Goal: Task Accomplishment & Management: Manage account settings

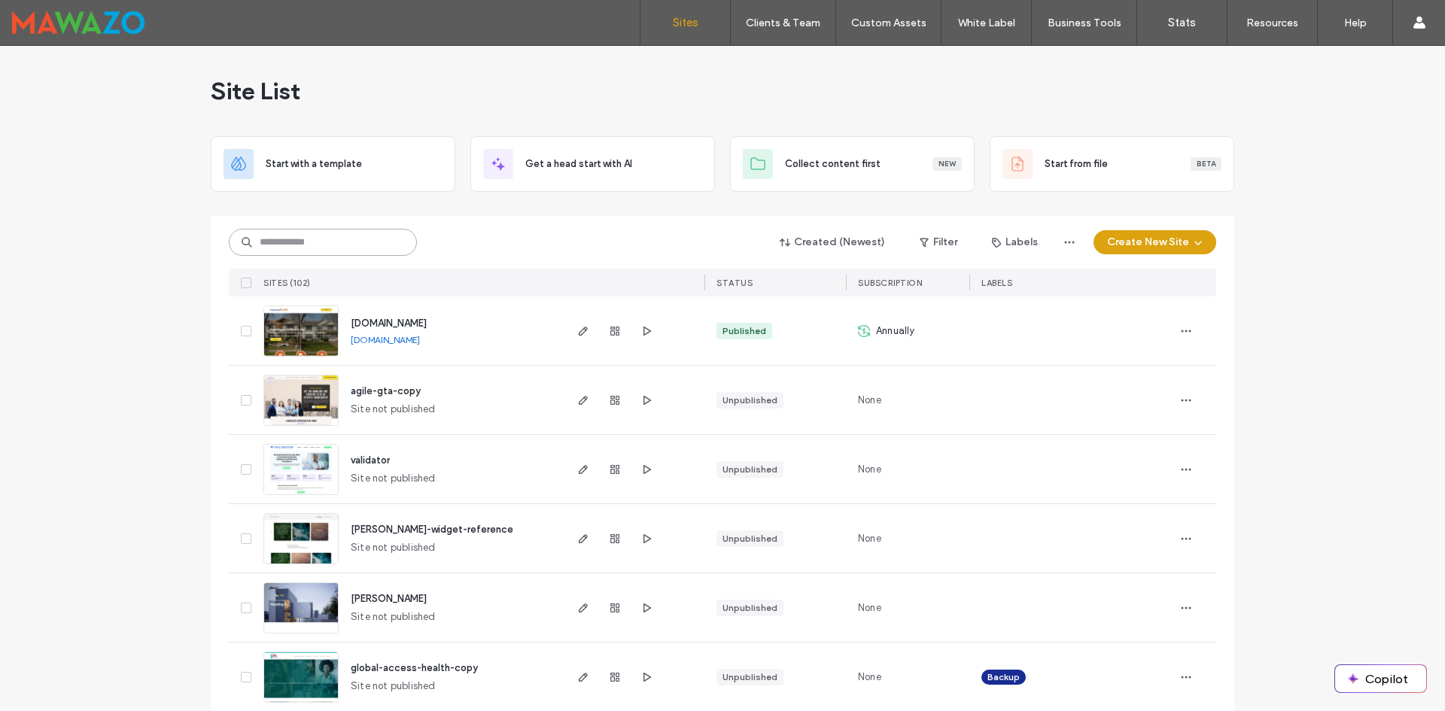
click at [327, 241] on input at bounding box center [323, 242] width 188 height 27
type input "**********"
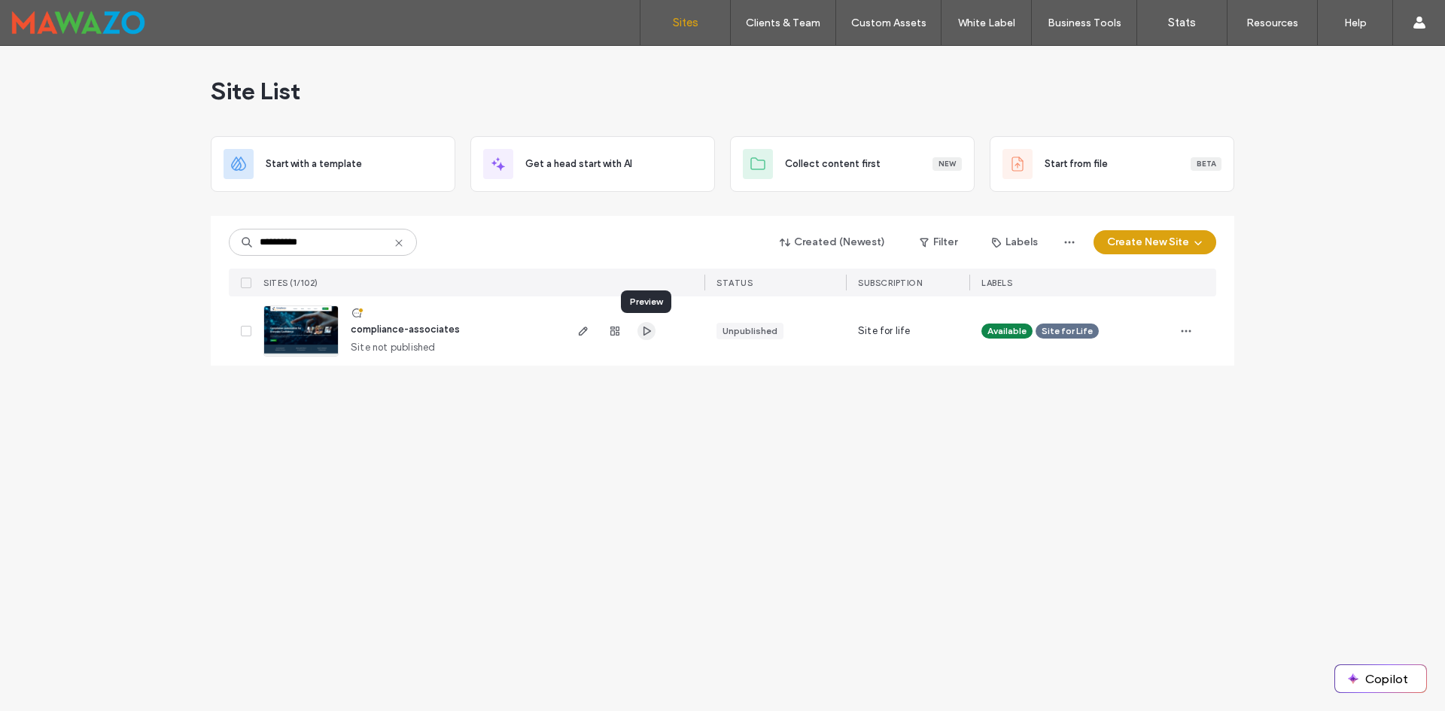
click at [639, 330] on span "button" at bounding box center [646, 331] width 18 height 18
click at [580, 339] on span "button" at bounding box center [583, 331] width 18 height 18
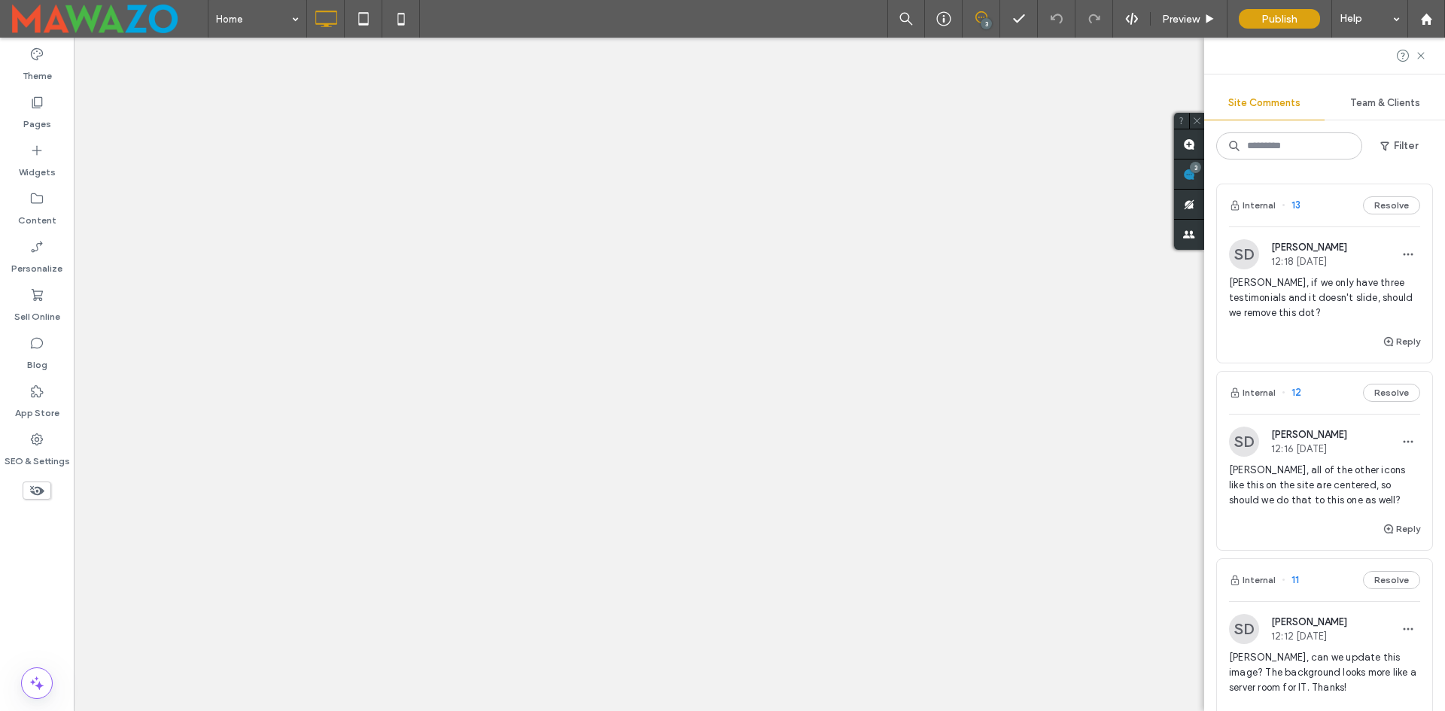
click at [1292, 297] on span "[PERSON_NAME], if we only have three testimonials and it doesn't slide, should …" at bounding box center [1324, 297] width 191 height 45
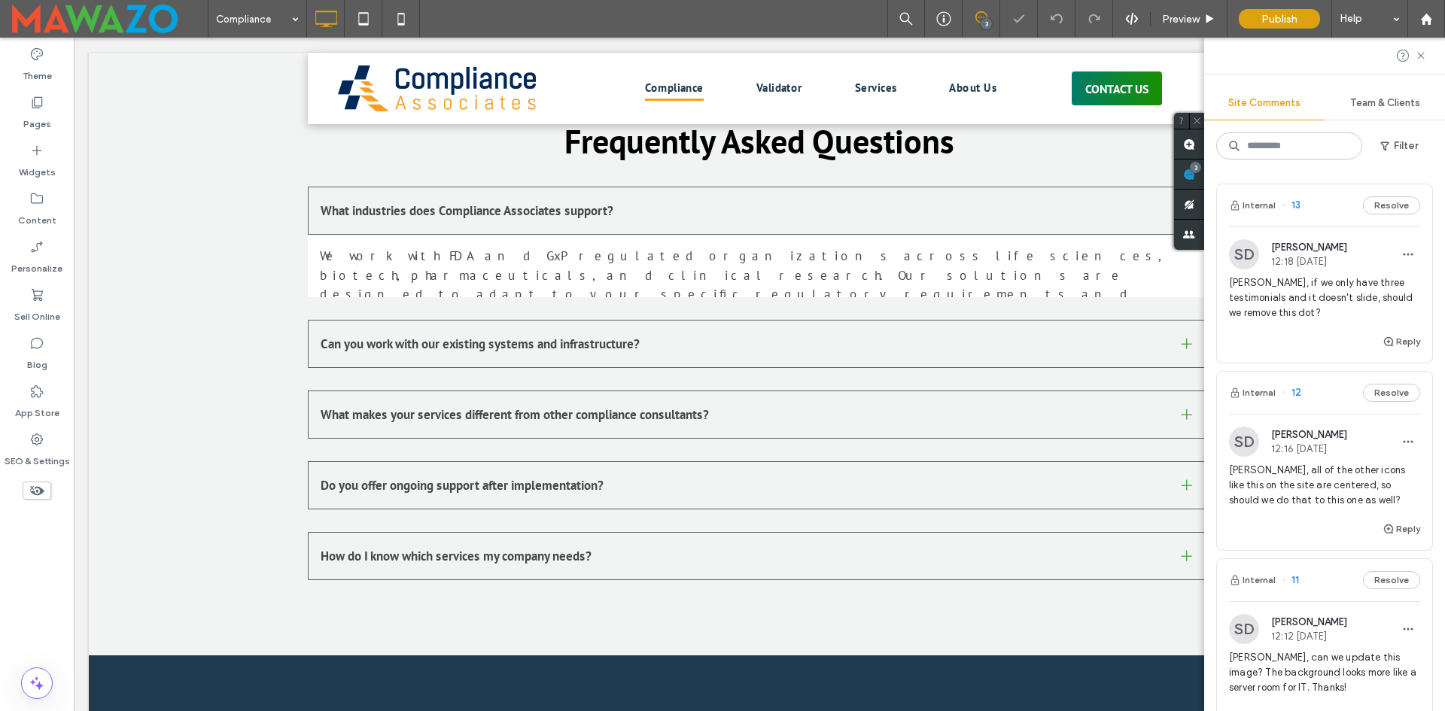
scroll to position [4606, 0]
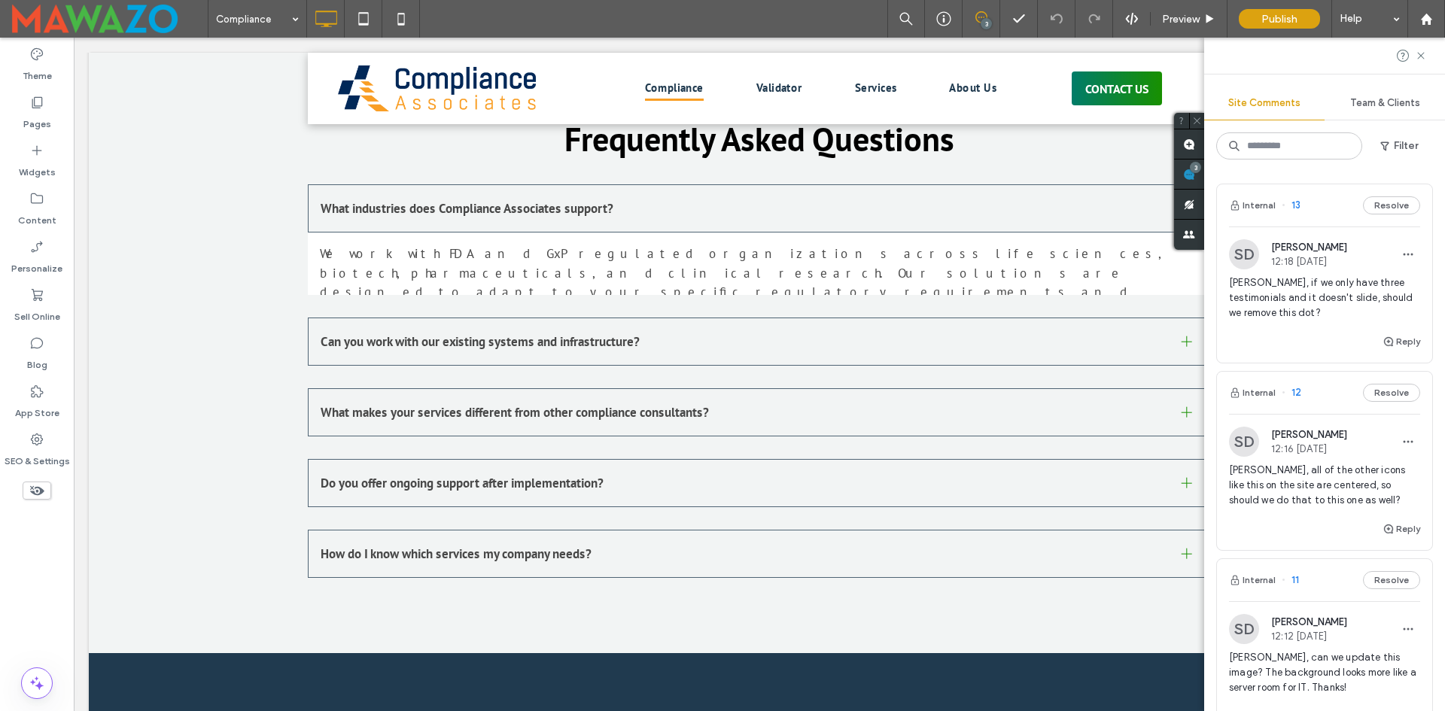
click at [1317, 489] on span "[PERSON_NAME], all of the other icons like this on the site are centered, so sh…" at bounding box center [1324, 485] width 191 height 45
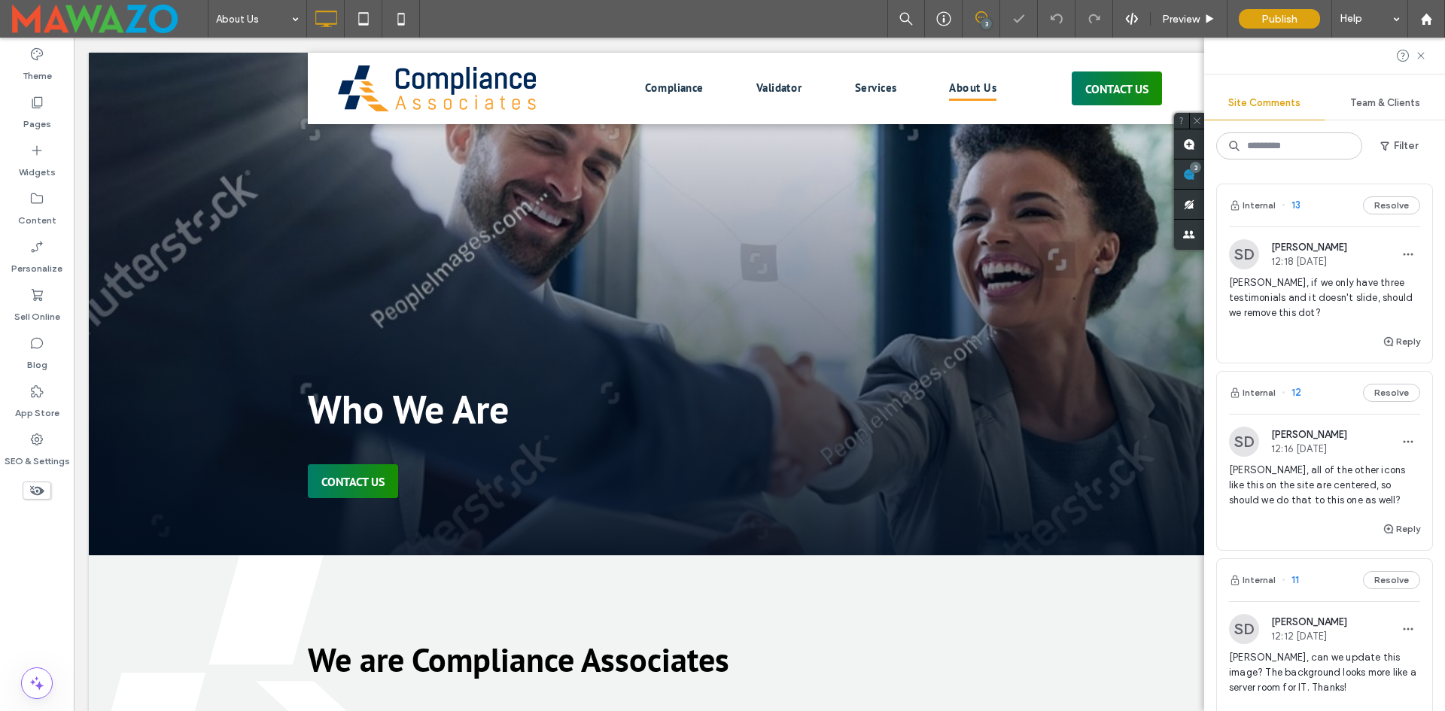
scroll to position [1117, 0]
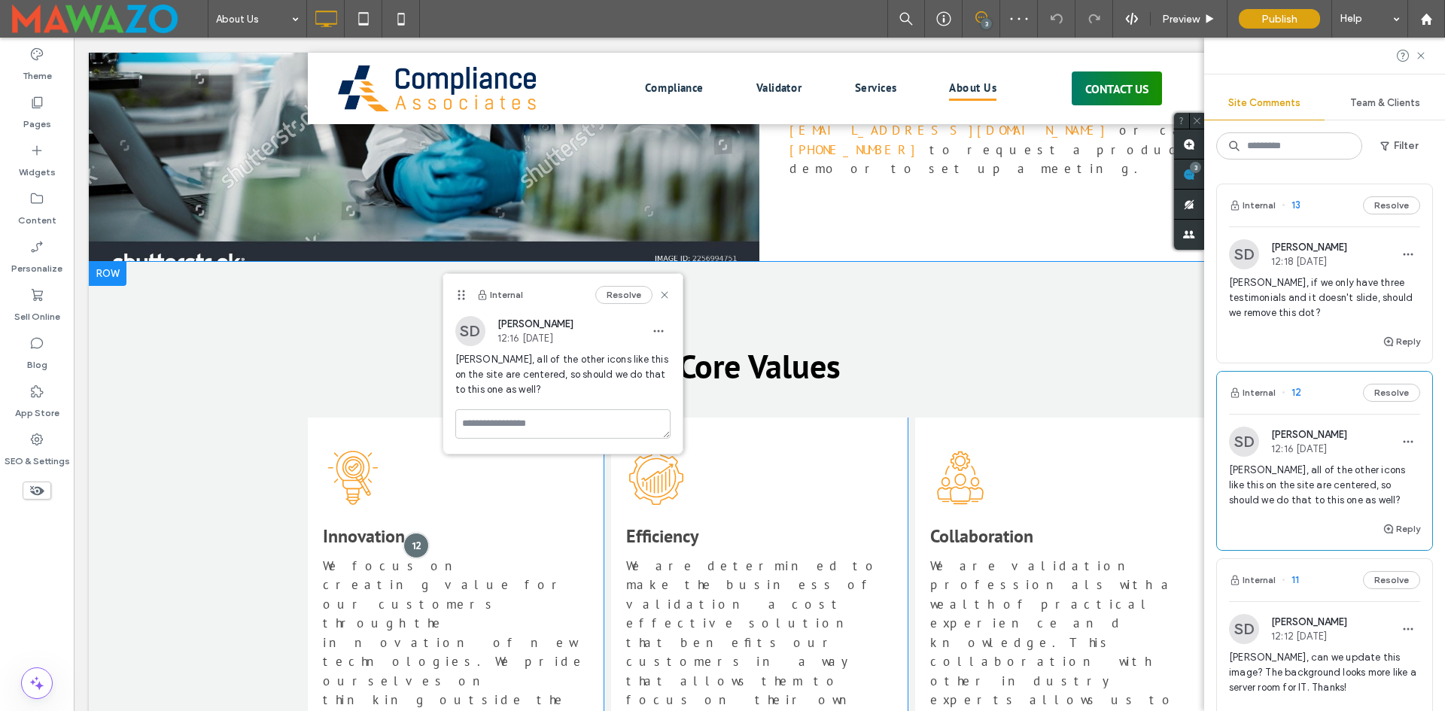
click at [741, 262] on div "Core Values Click To Paste Innovation Innovation We focus on creating value for…" at bounding box center [759, 583] width 1341 height 643
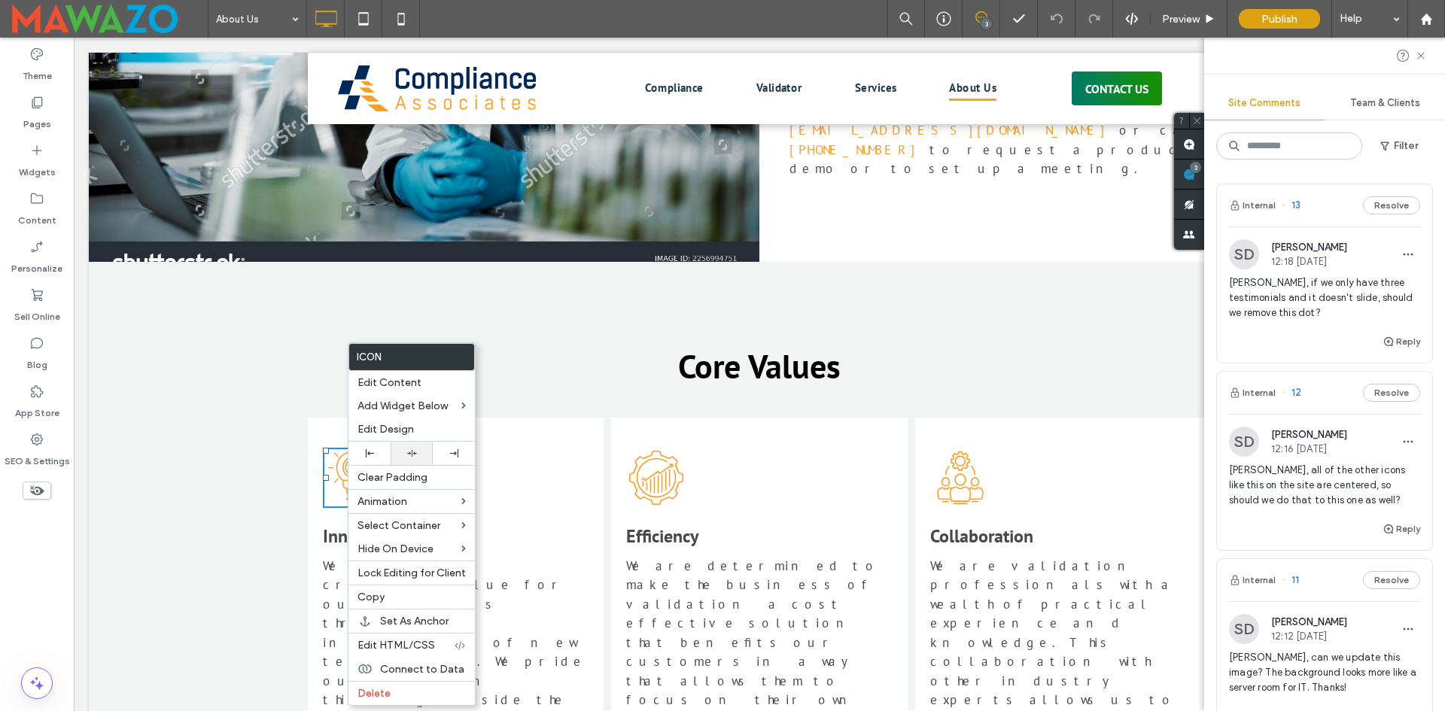
click at [418, 451] on div at bounding box center [411, 454] width 27 height 10
click at [333, 525] on span "Innovation" at bounding box center [364, 536] width 82 height 23
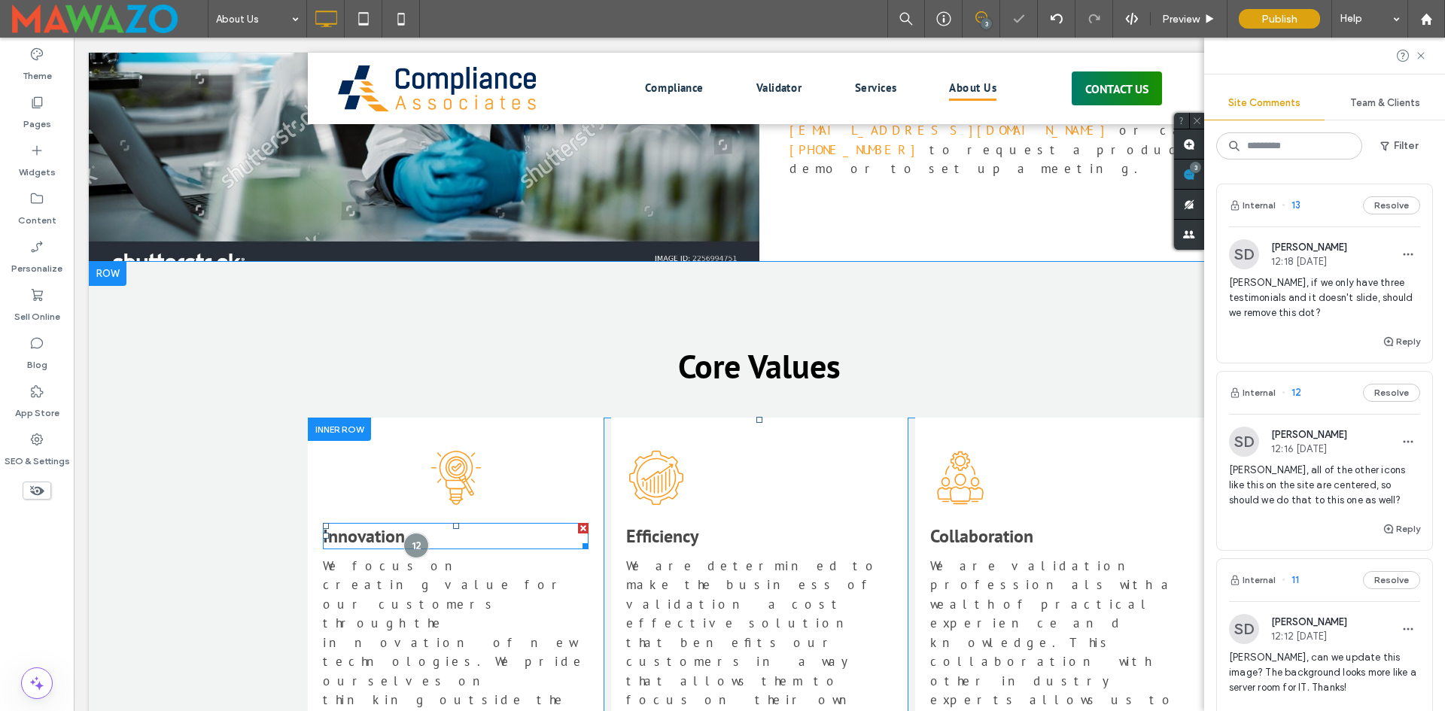
click at [333, 525] on span "Innovation" at bounding box center [364, 536] width 82 height 23
type input "*******"
type input "**"
click at [384, 525] on span "**********" at bounding box center [357, 534] width 69 height 18
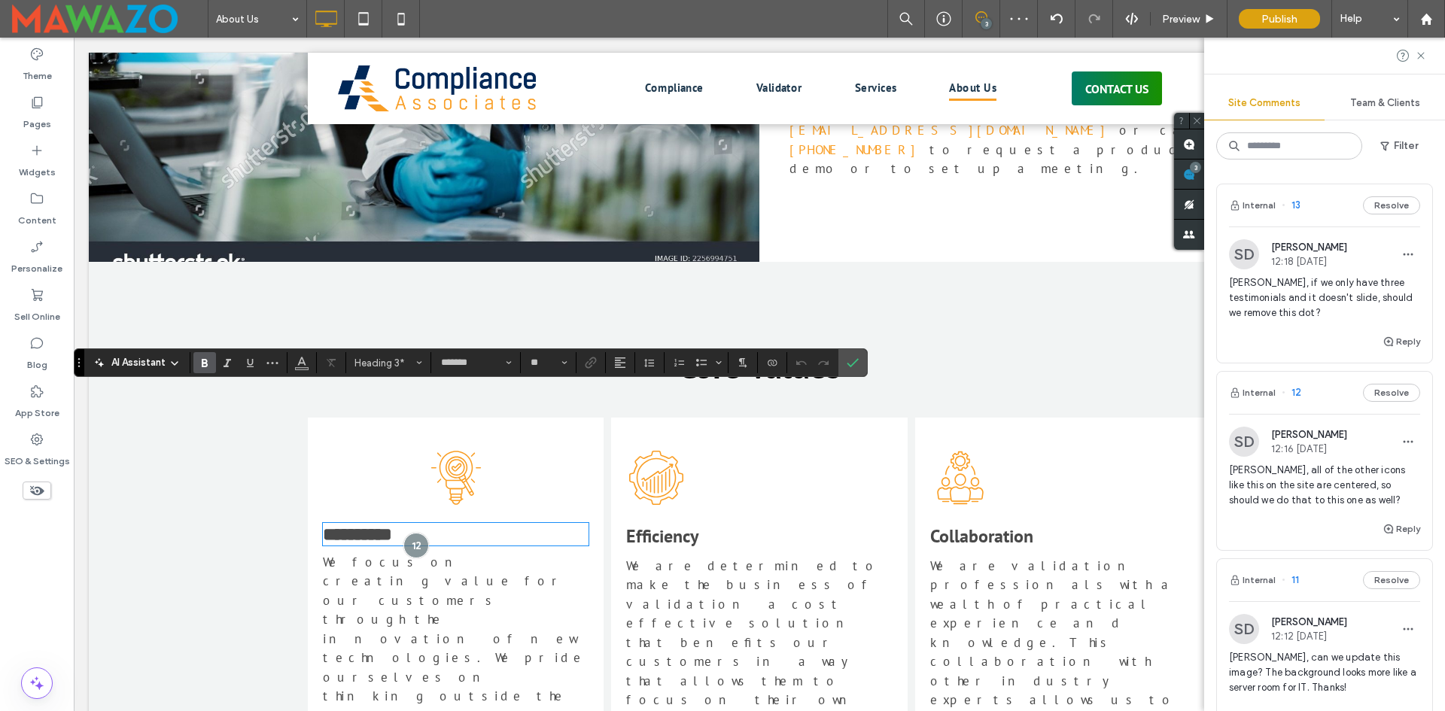
click at [435, 525] on h3 "**********" at bounding box center [456, 535] width 266 height 20
click at [620, 366] on icon "Alignment" at bounding box center [620, 363] width 12 height 12
click at [631, 406] on use "ui.textEditor.alignment.center" at bounding box center [631, 409] width 11 height 11
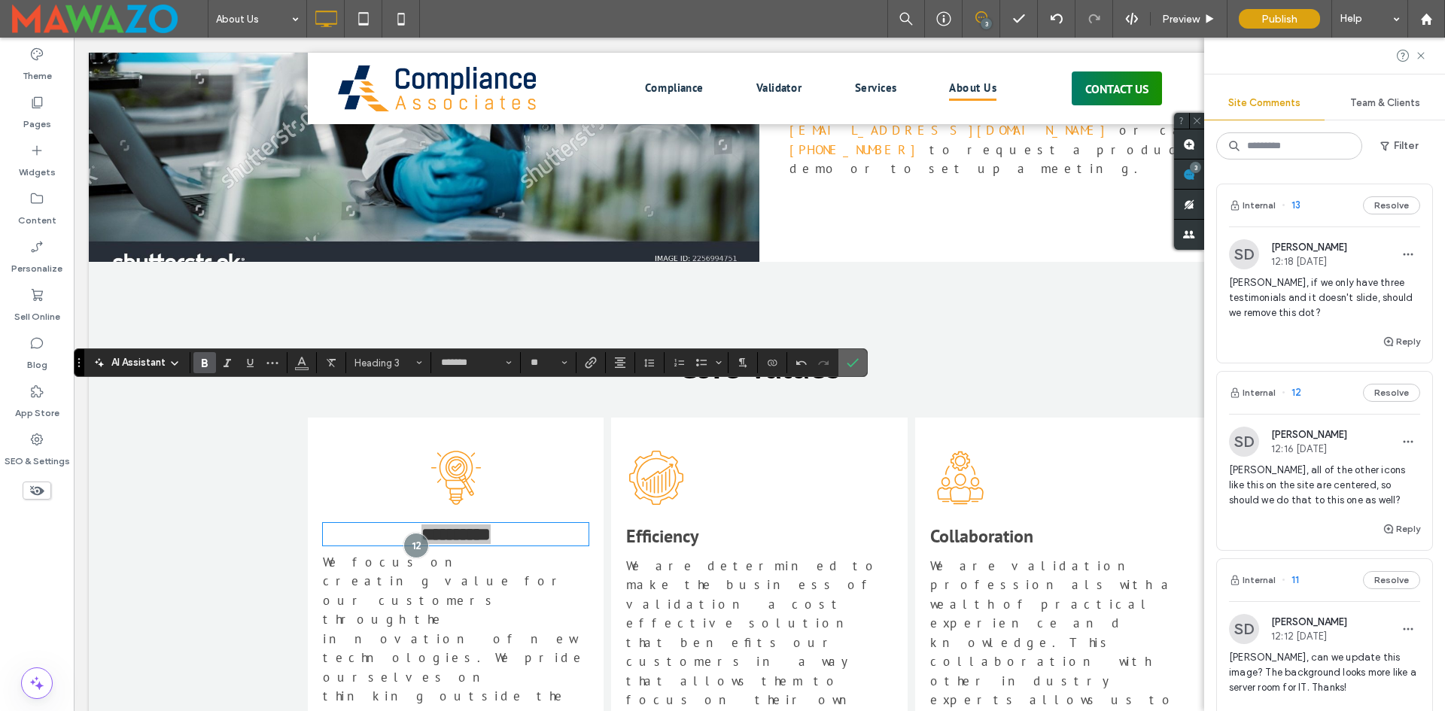
click at [851, 365] on icon "Confirm" at bounding box center [853, 363] width 12 height 12
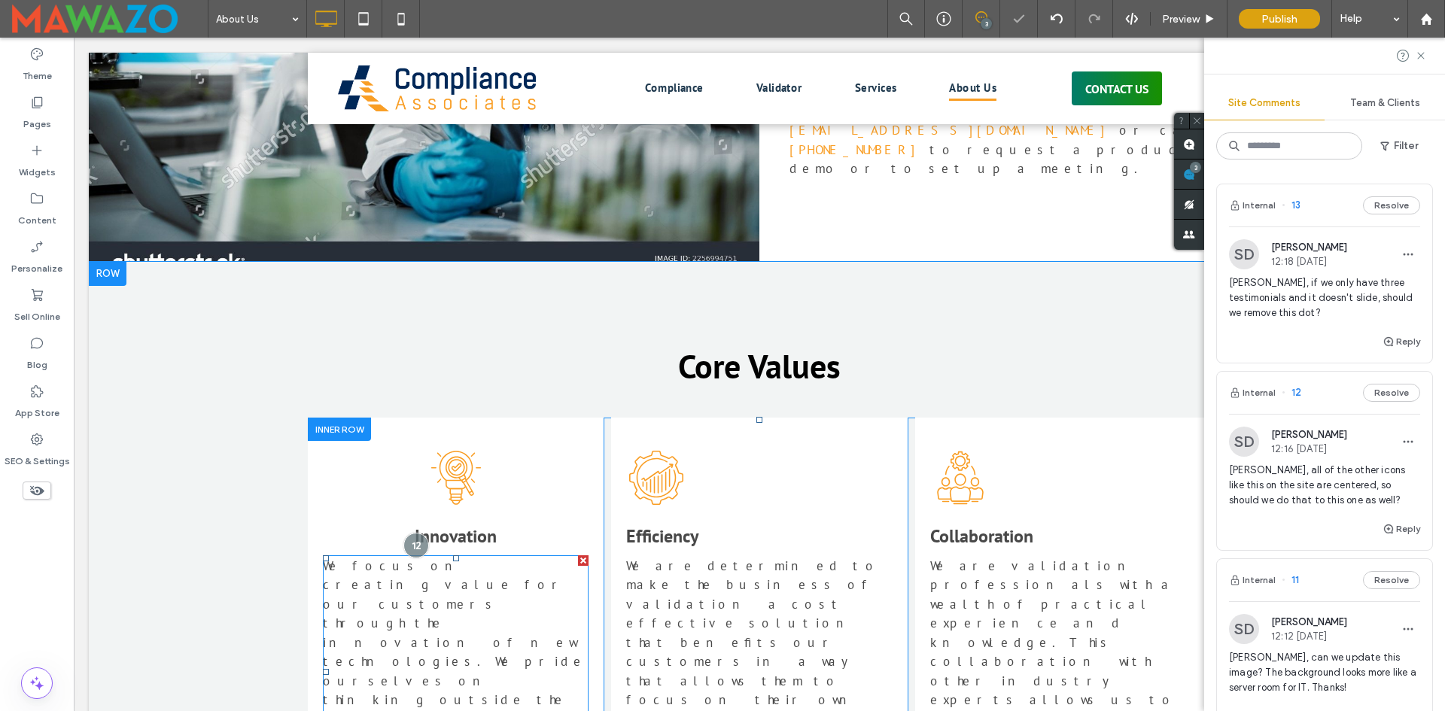
click at [452, 558] on span "We focus on creating value for our customers through the innovation of new tech…" at bounding box center [454, 672] width 263 height 228
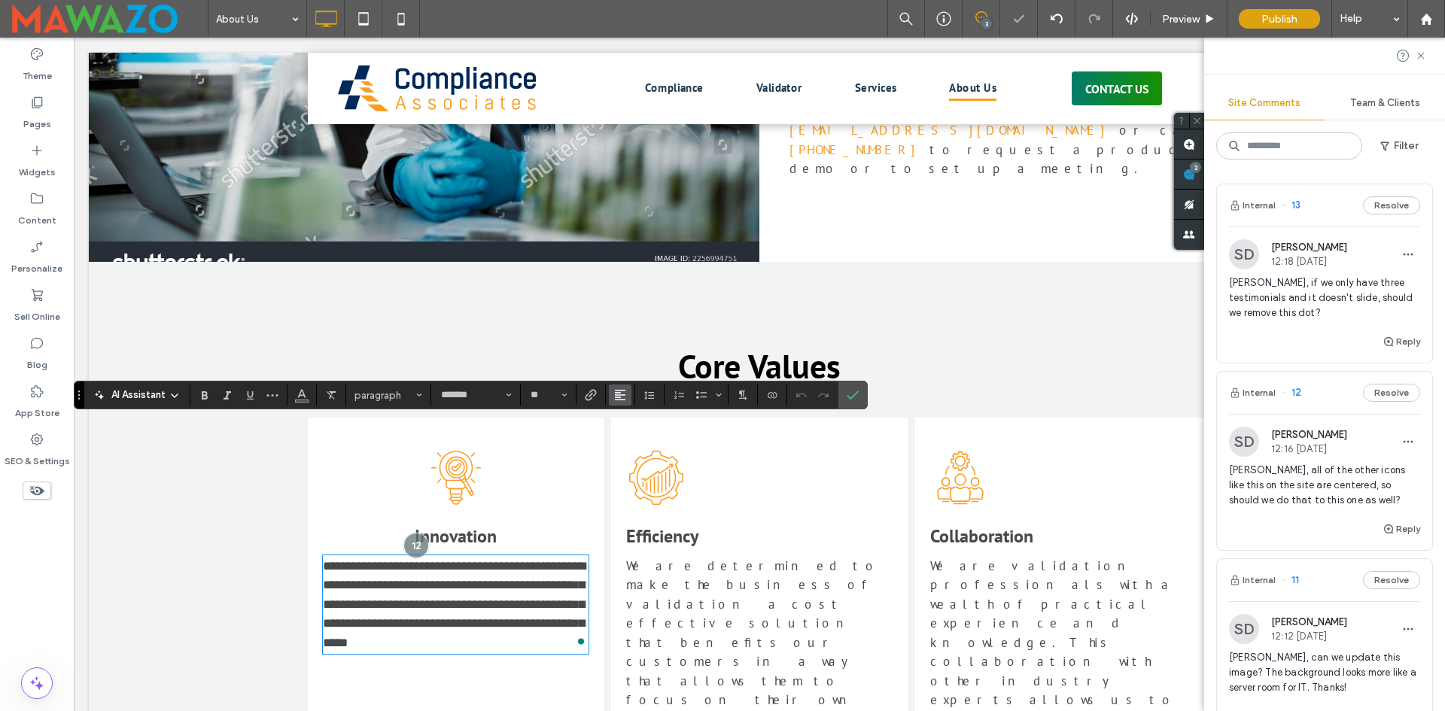
click at [625, 398] on icon "Alignment" at bounding box center [620, 395] width 12 height 12
click at [632, 445] on icon "ui.textEditor.alignment.center" at bounding box center [631, 442] width 12 height 12
click at [853, 399] on icon "Confirm" at bounding box center [853, 395] width 12 height 12
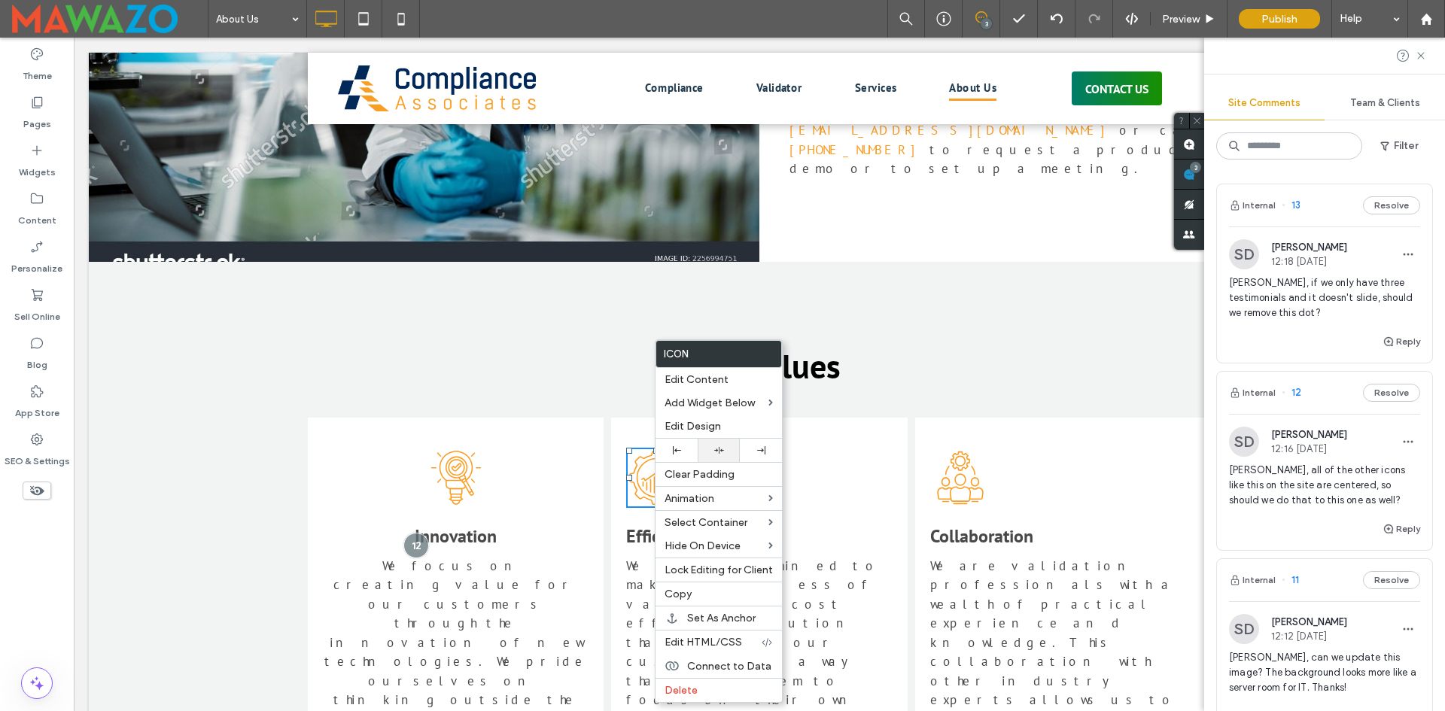
click at [714, 452] on icon at bounding box center [719, 451] width 10 height 10
click at [637, 525] on span "Efficiency" at bounding box center [662, 536] width 72 height 23
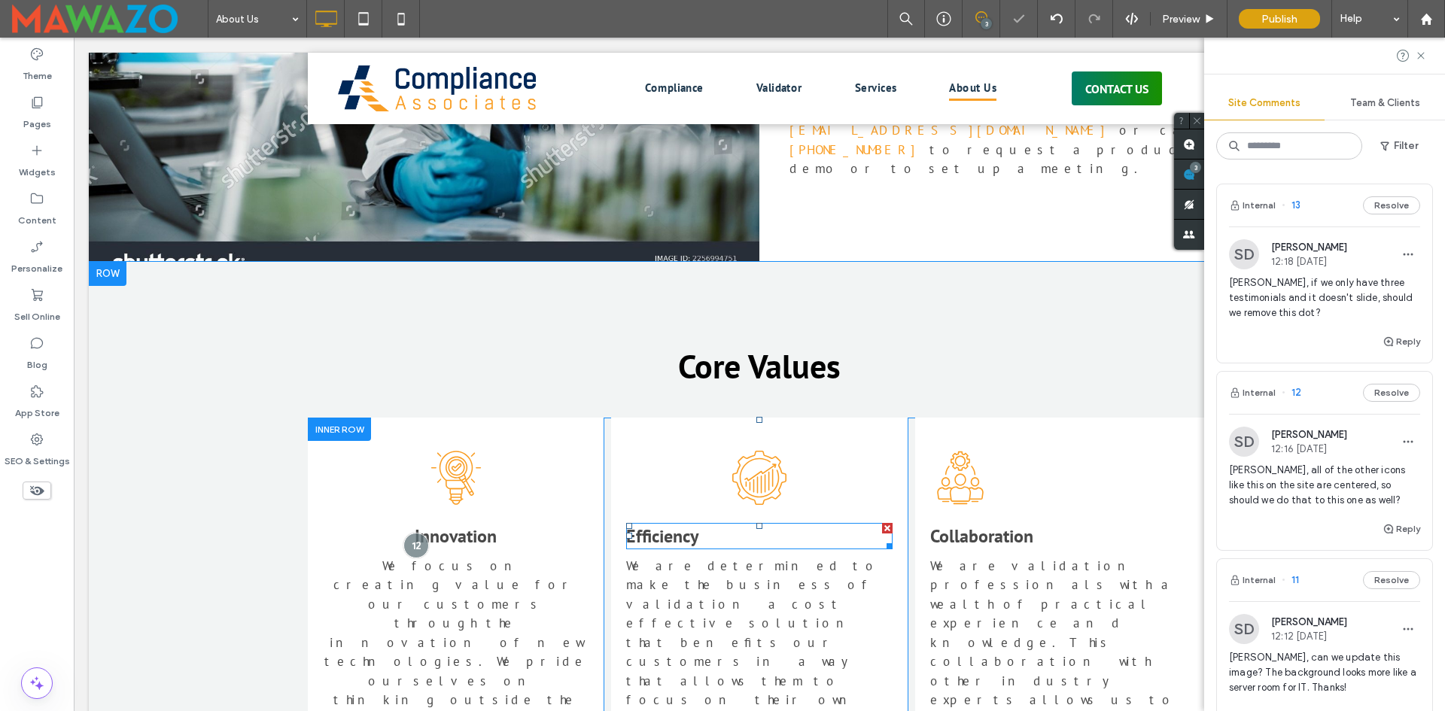
click at [637, 525] on span "Efficiency" at bounding box center [662, 536] width 72 height 23
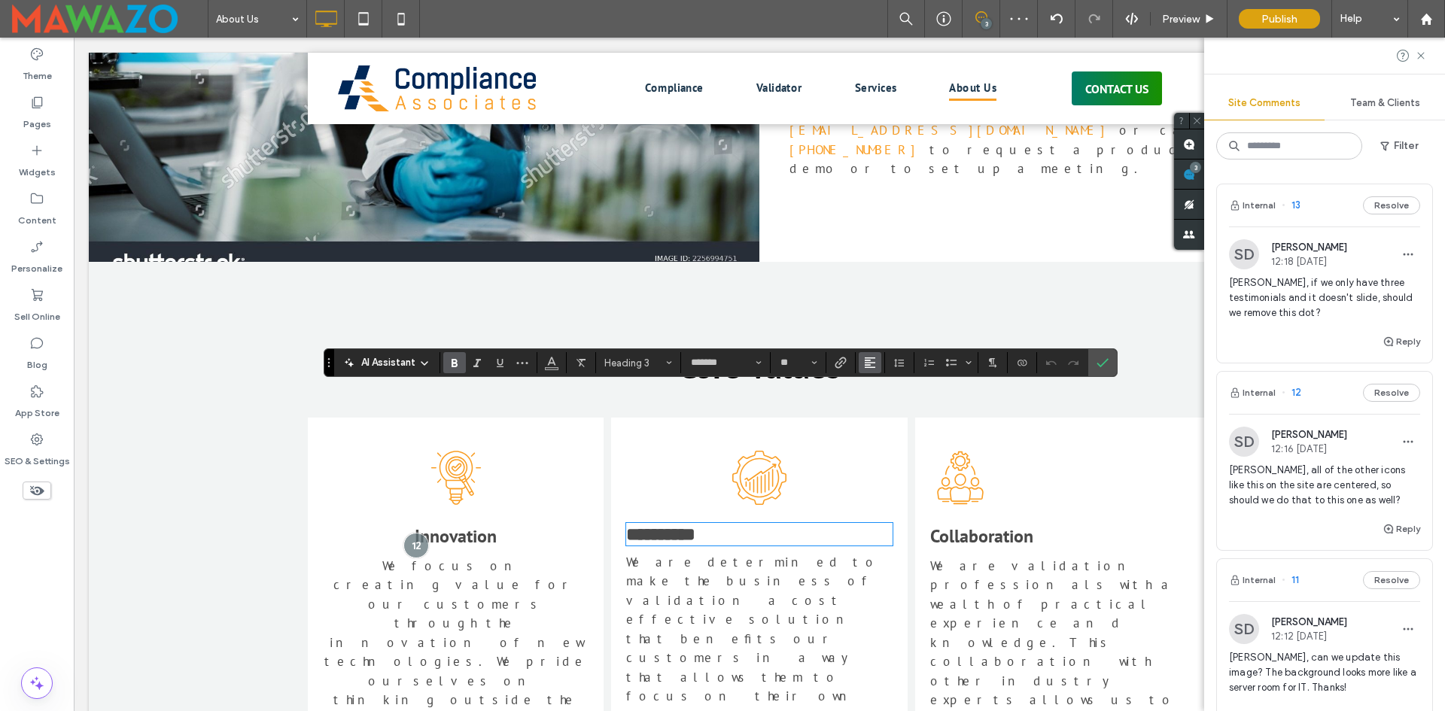
click at [877, 368] on button "Alignment" at bounding box center [870, 362] width 23 height 21
drag, startPoint x: 879, startPoint y: 413, endPoint x: 891, endPoint y: 343, distance: 71.0
click at [879, 413] on use "ui.textEditor.alignment.center" at bounding box center [881, 409] width 11 height 11
click at [1102, 360] on icon "Confirm" at bounding box center [1103, 363] width 12 height 12
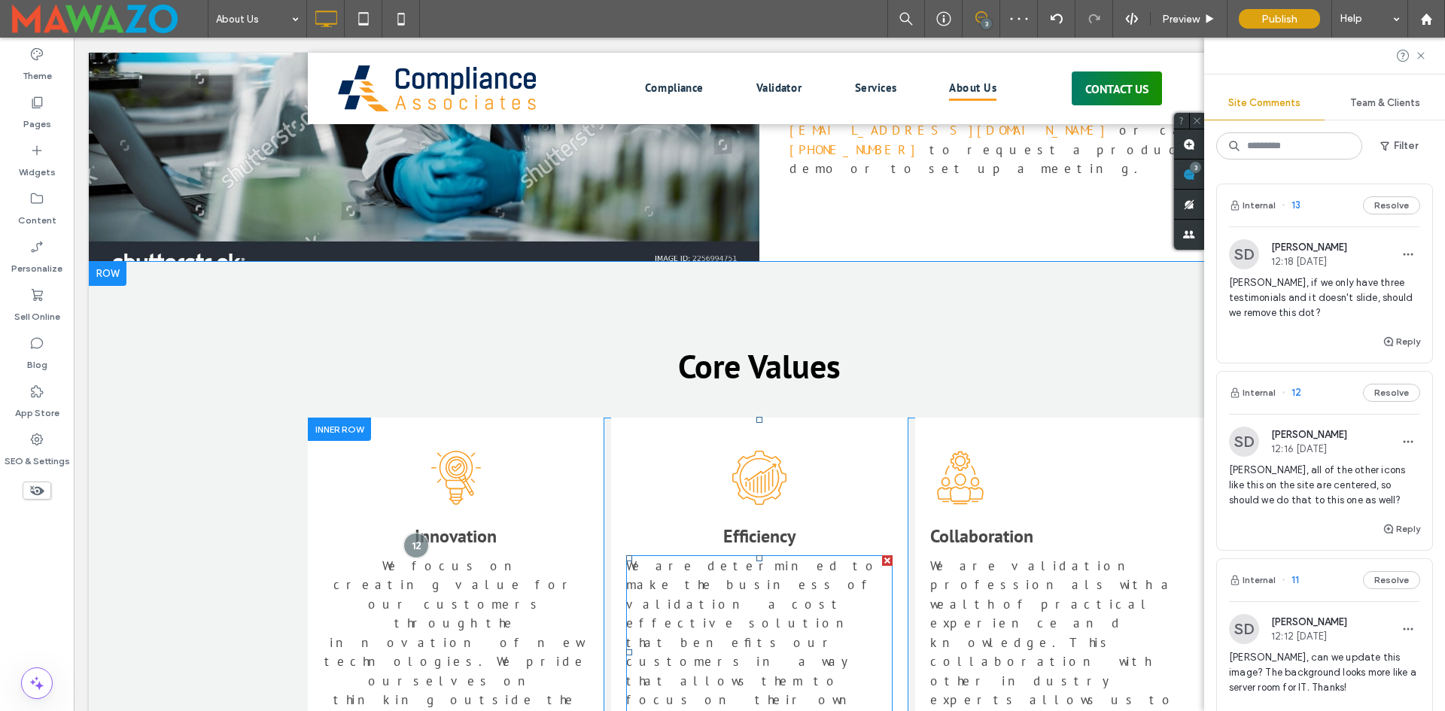
click at [762, 558] on span "We are determined to make the business of validation a cost effective solution …" at bounding box center [753, 653] width 254 height 190
type input "*******"
type input "**"
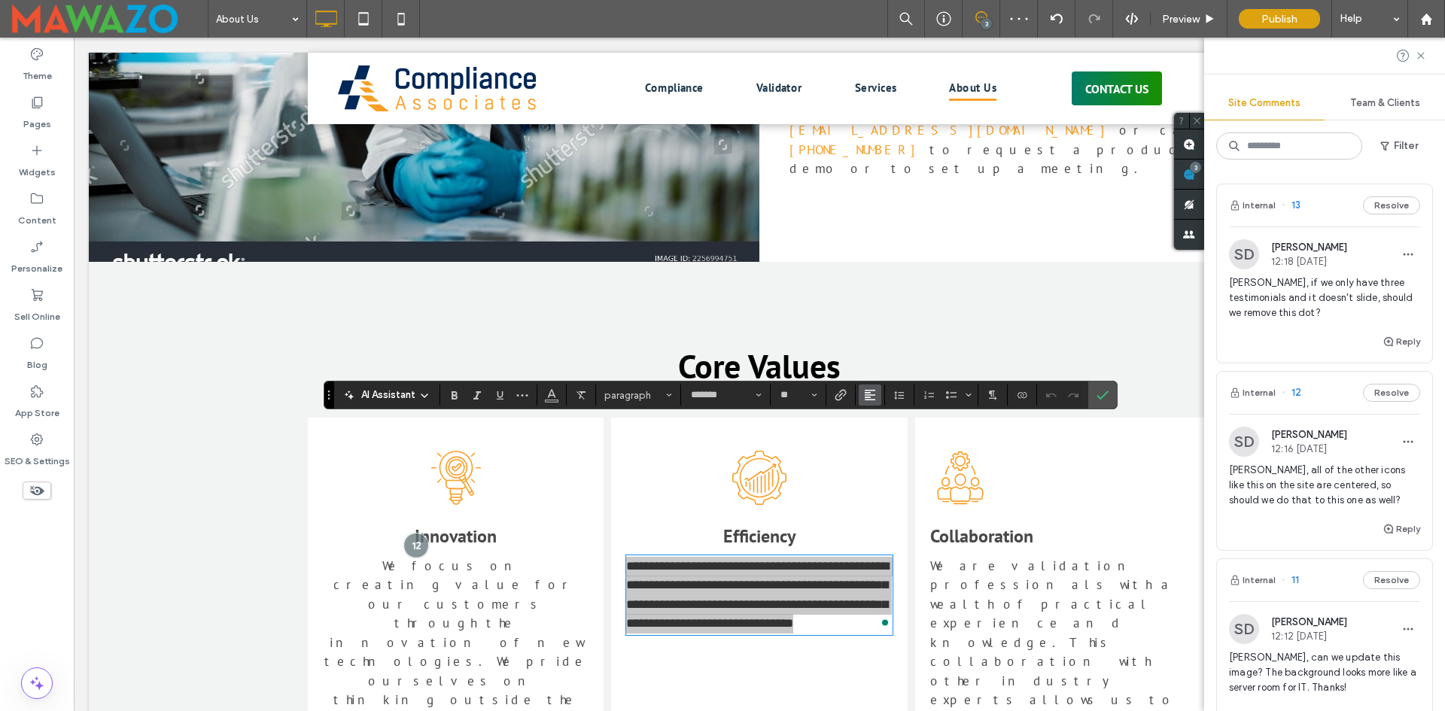
click at [866, 401] on span "Alignment" at bounding box center [870, 395] width 12 height 20
click at [1109, 398] on label "Confirm" at bounding box center [1102, 395] width 23 height 27
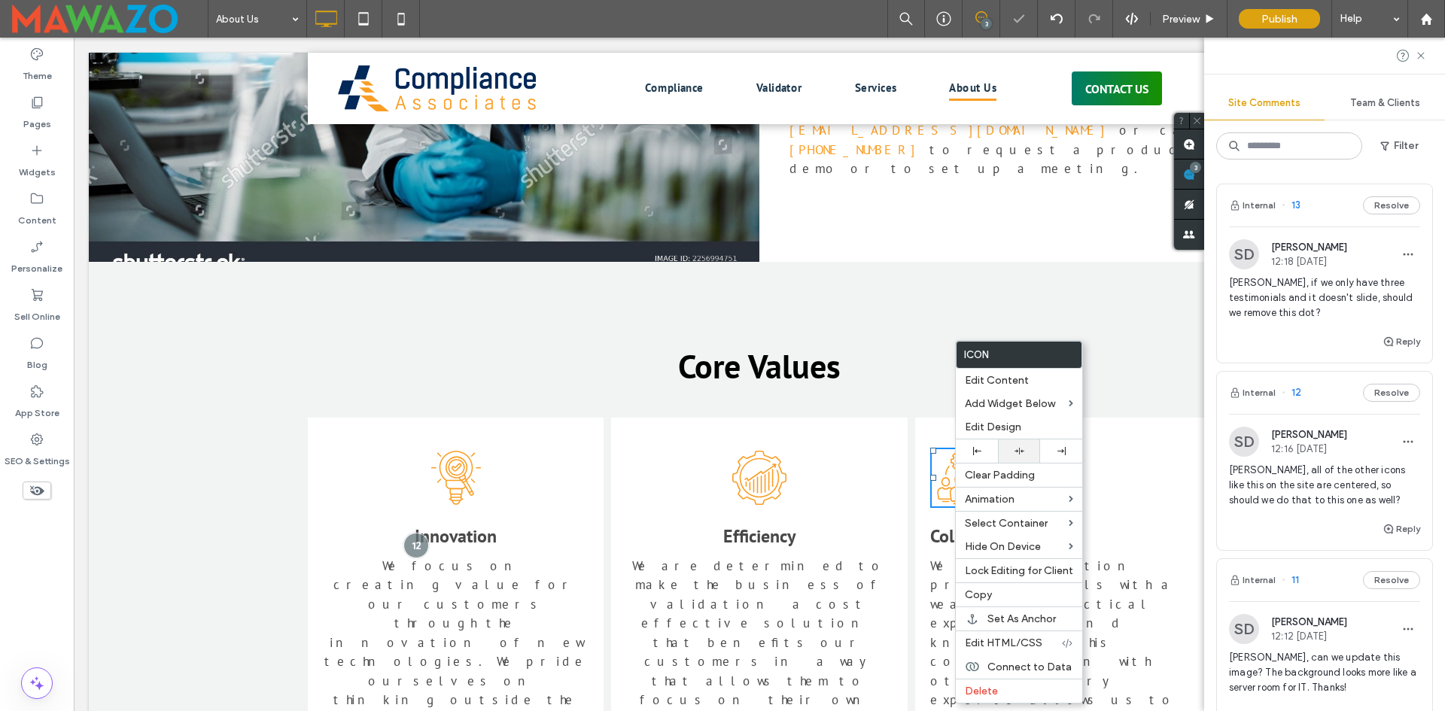
click at [1015, 453] on icon at bounding box center [1020, 451] width 10 height 10
click at [956, 406] on div "Add Widget Below Text Image Button Icon More Widgets" at bounding box center [1019, 403] width 126 height 23
click at [942, 525] on span "Collaboration" at bounding box center [981, 536] width 103 height 23
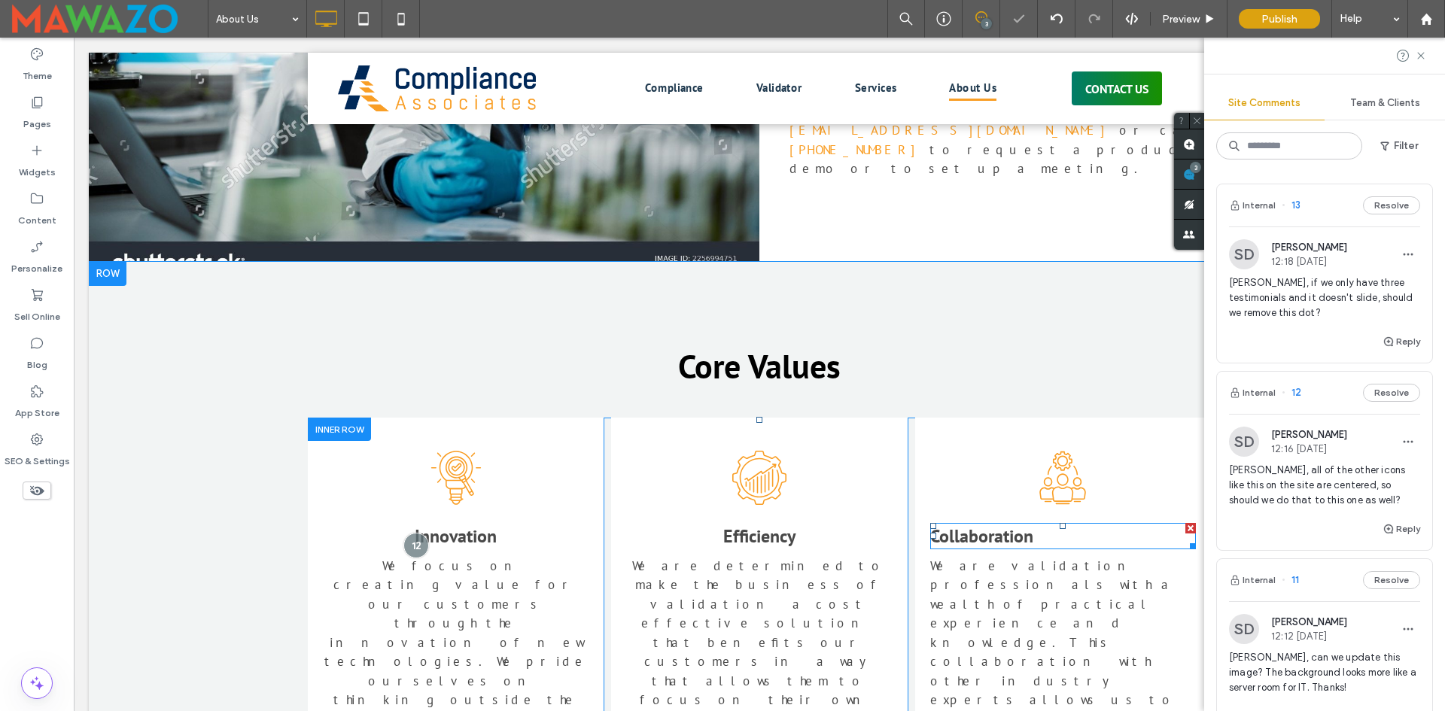
click at [942, 525] on span "Collaboration" at bounding box center [981, 536] width 103 height 23
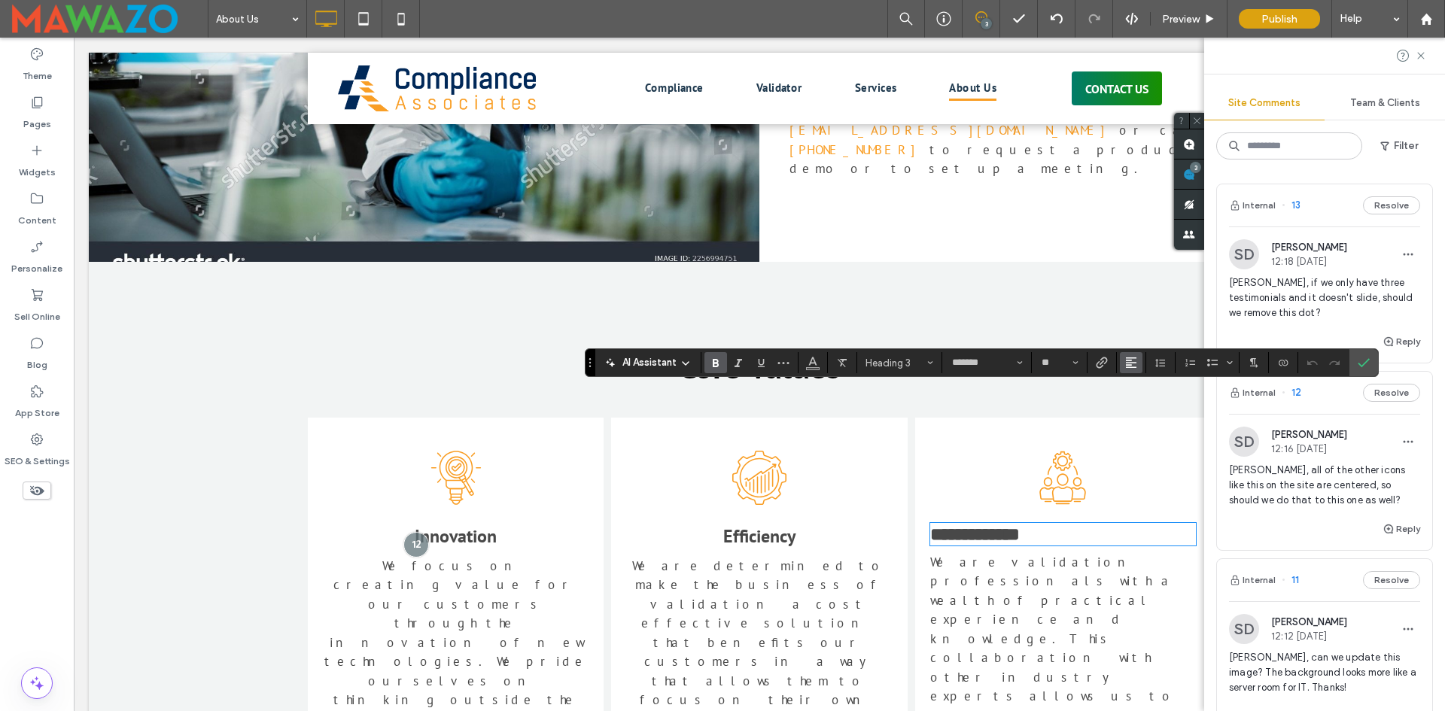
click at [1122, 364] on button "Alignment" at bounding box center [1131, 362] width 23 height 21
drag, startPoint x: 1140, startPoint y: 408, endPoint x: 978, endPoint y: 402, distance: 162.7
click at [1140, 408] on icon "ui.textEditor.alignment.center" at bounding box center [1142, 409] width 12 height 12
click at [1020, 554] on span "We are validation professionals with a wealth of practical experience and knowl…" at bounding box center [1053, 677] width 246 height 247
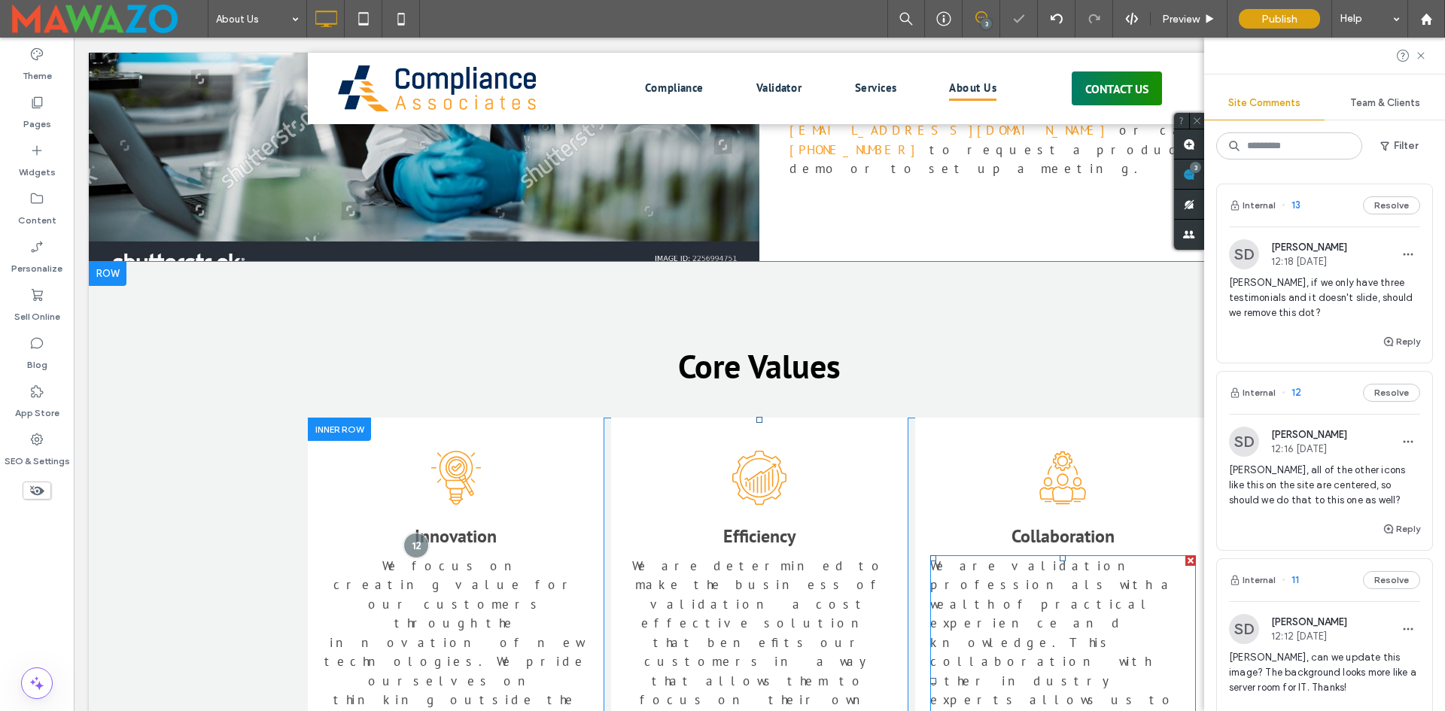
click at [1020, 558] on span "We are validation professionals with a wealth of practical experience and knowl…" at bounding box center [1053, 681] width 246 height 247
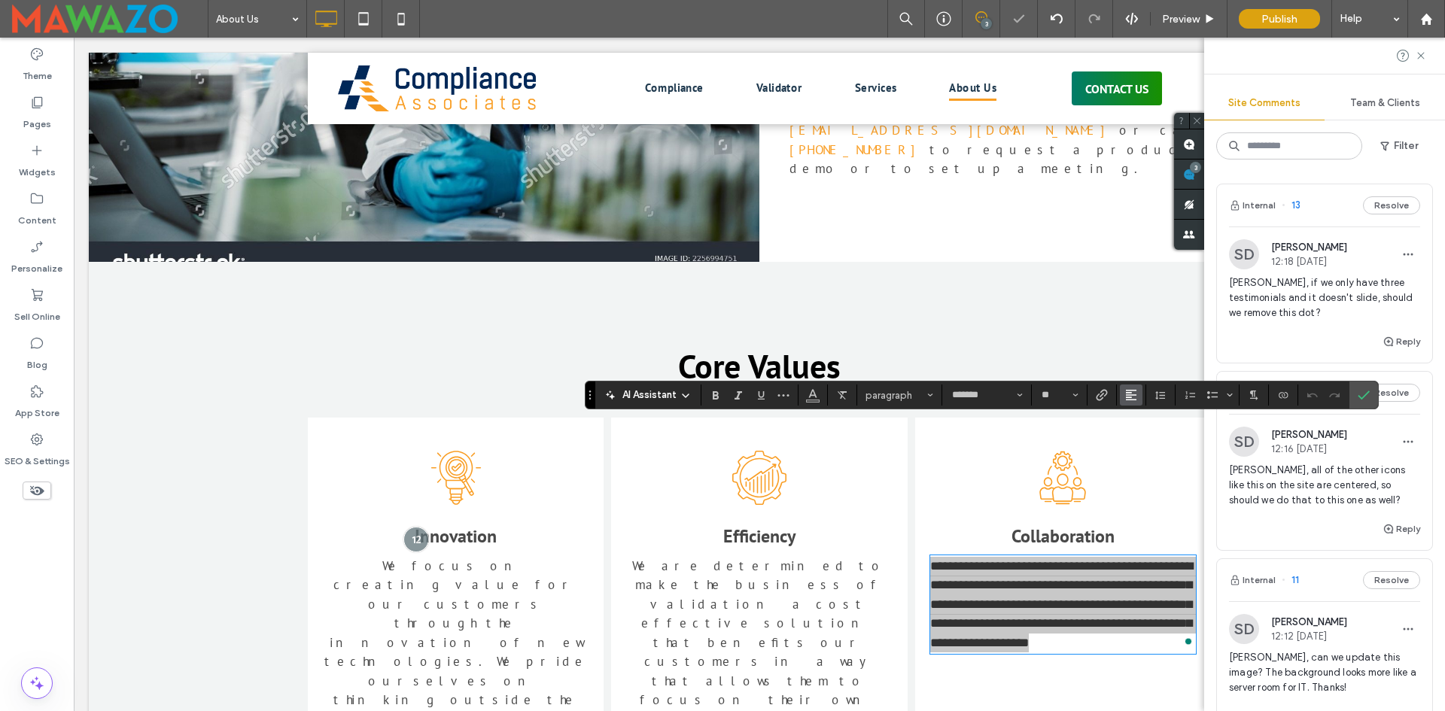
click at [1136, 400] on icon "Alignment" at bounding box center [1131, 395] width 12 height 12
drag, startPoint x: 1133, startPoint y: 446, endPoint x: 1063, endPoint y: 408, distance: 79.5
click at [1133, 446] on label "ui.textEditor.alignment.center" at bounding box center [1146, 441] width 53 height 22
click at [1372, 397] on label "Confirm" at bounding box center [1363, 395] width 23 height 27
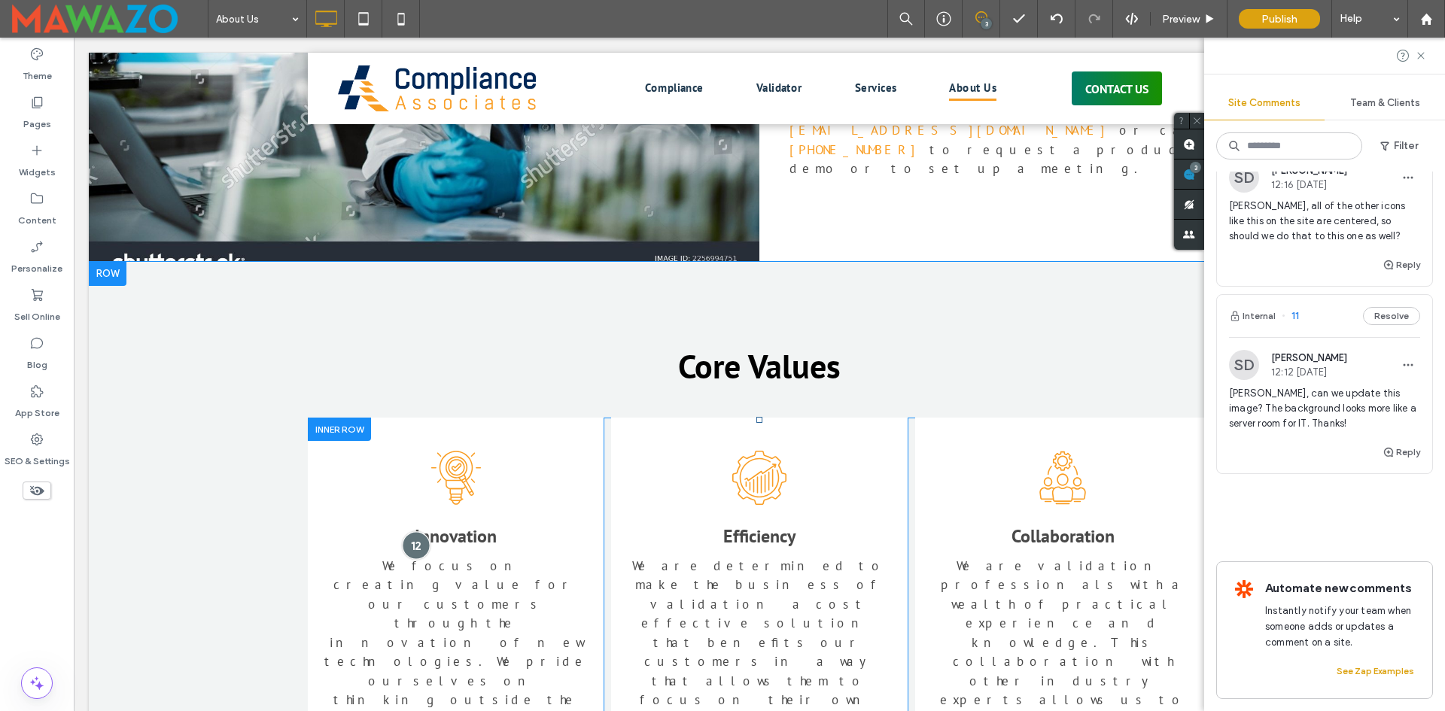
click at [415, 532] on div at bounding box center [416, 546] width 28 height 28
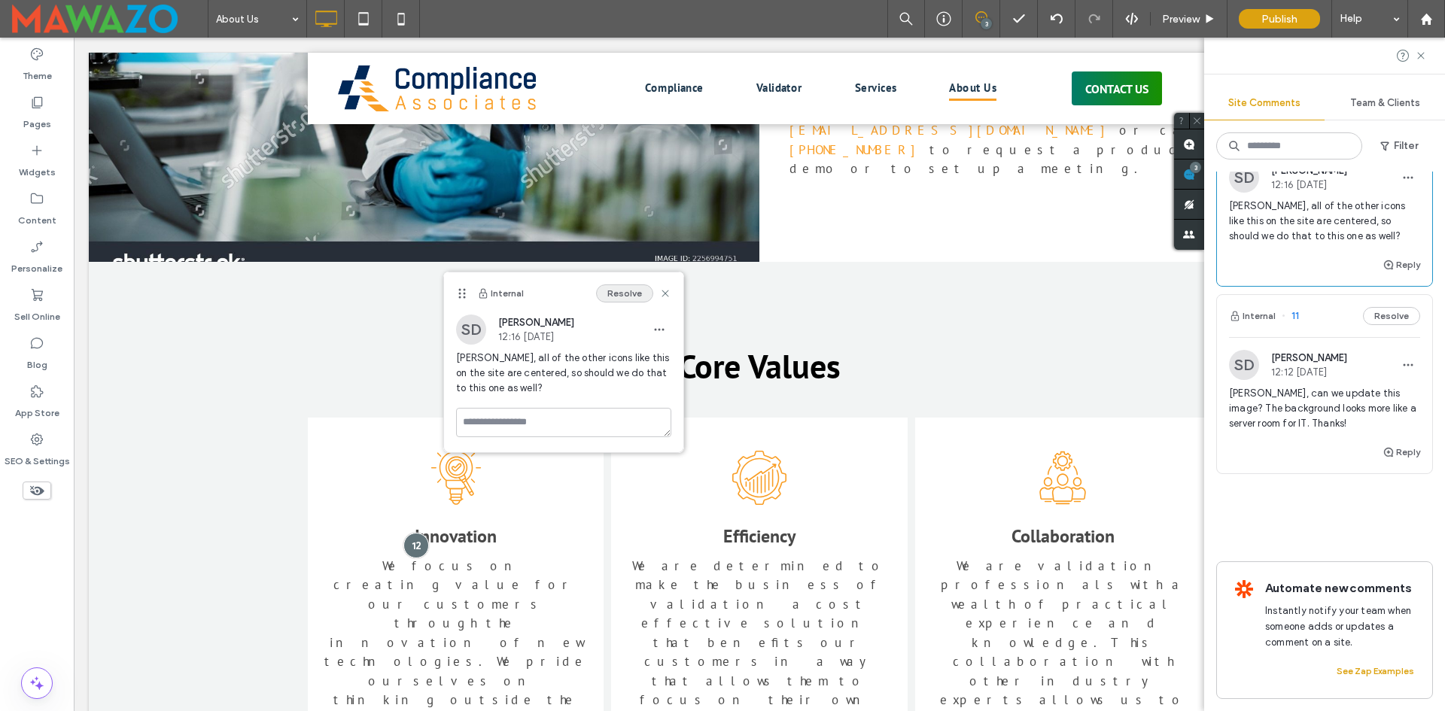
click at [614, 294] on button "Resolve" at bounding box center [624, 293] width 57 height 18
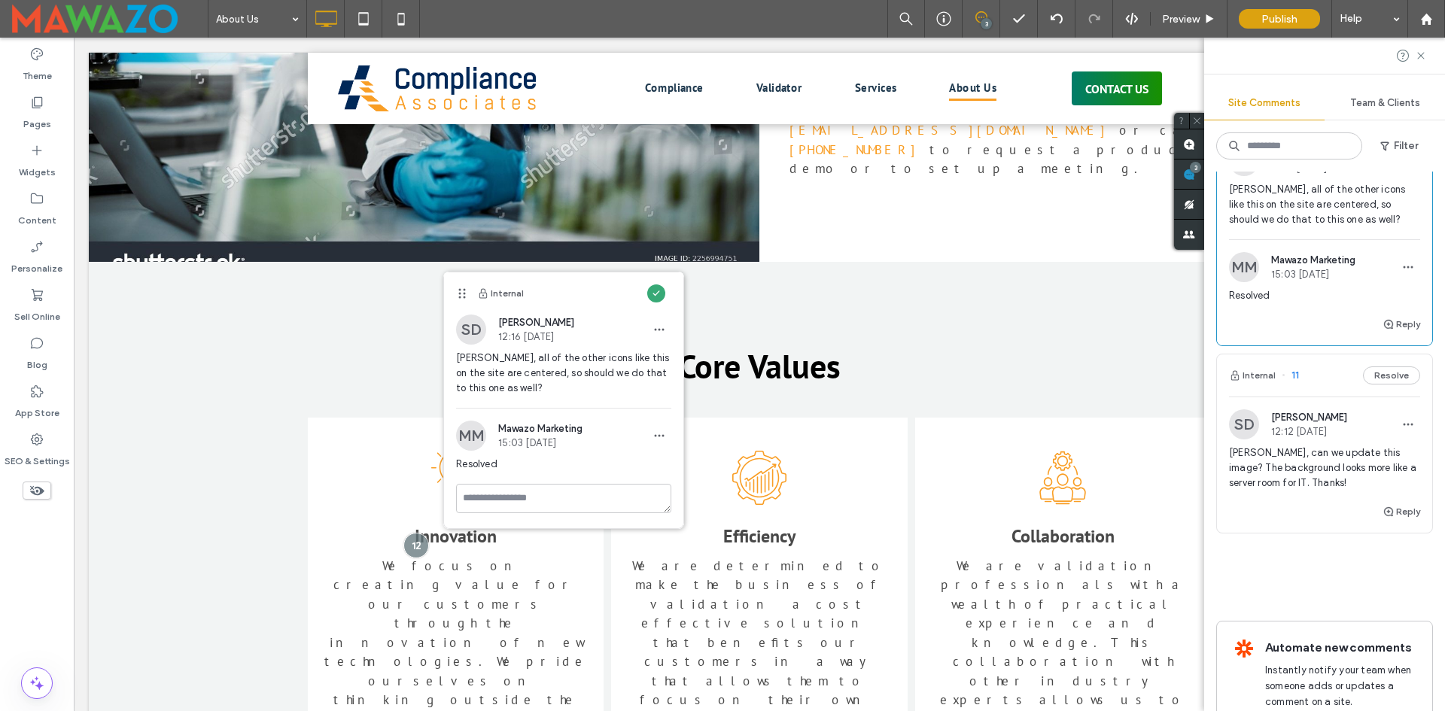
scroll to position [17, 0]
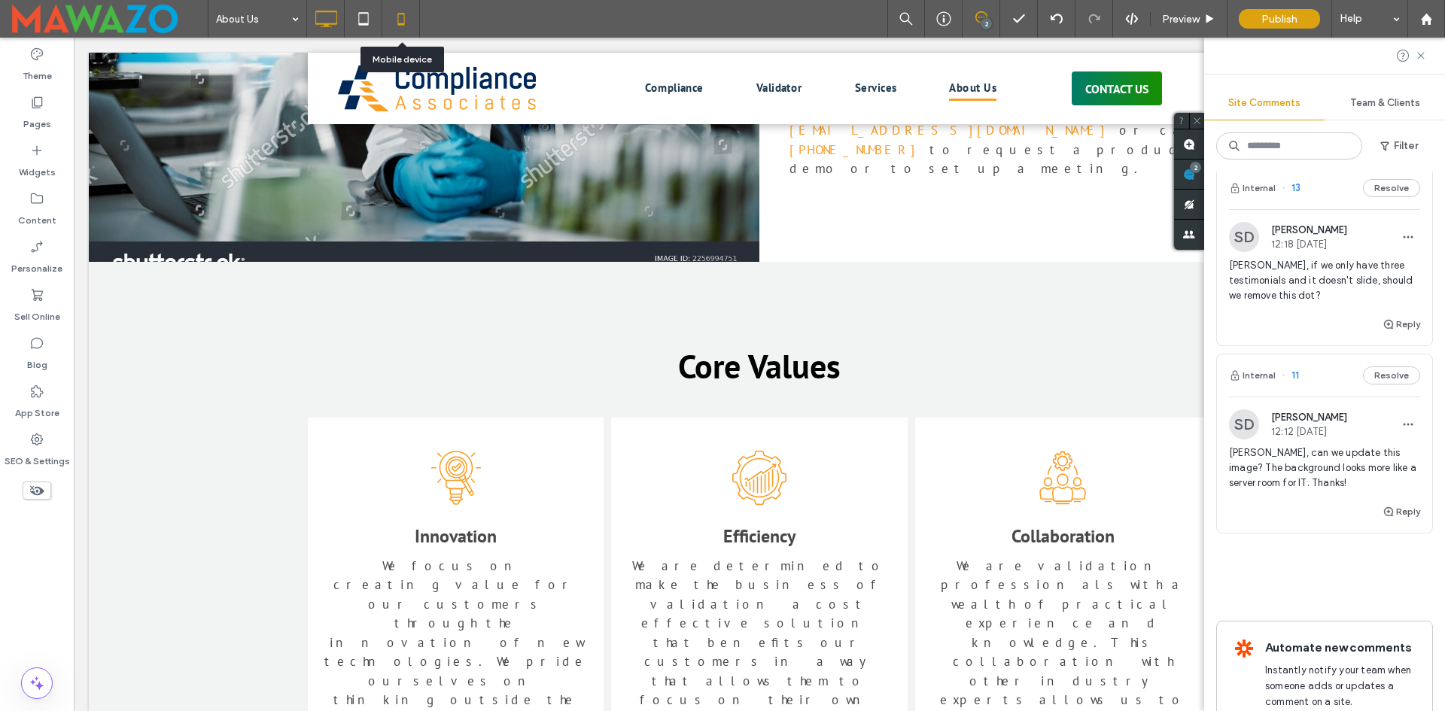
click at [385, 25] on div at bounding box center [400, 19] width 37 height 30
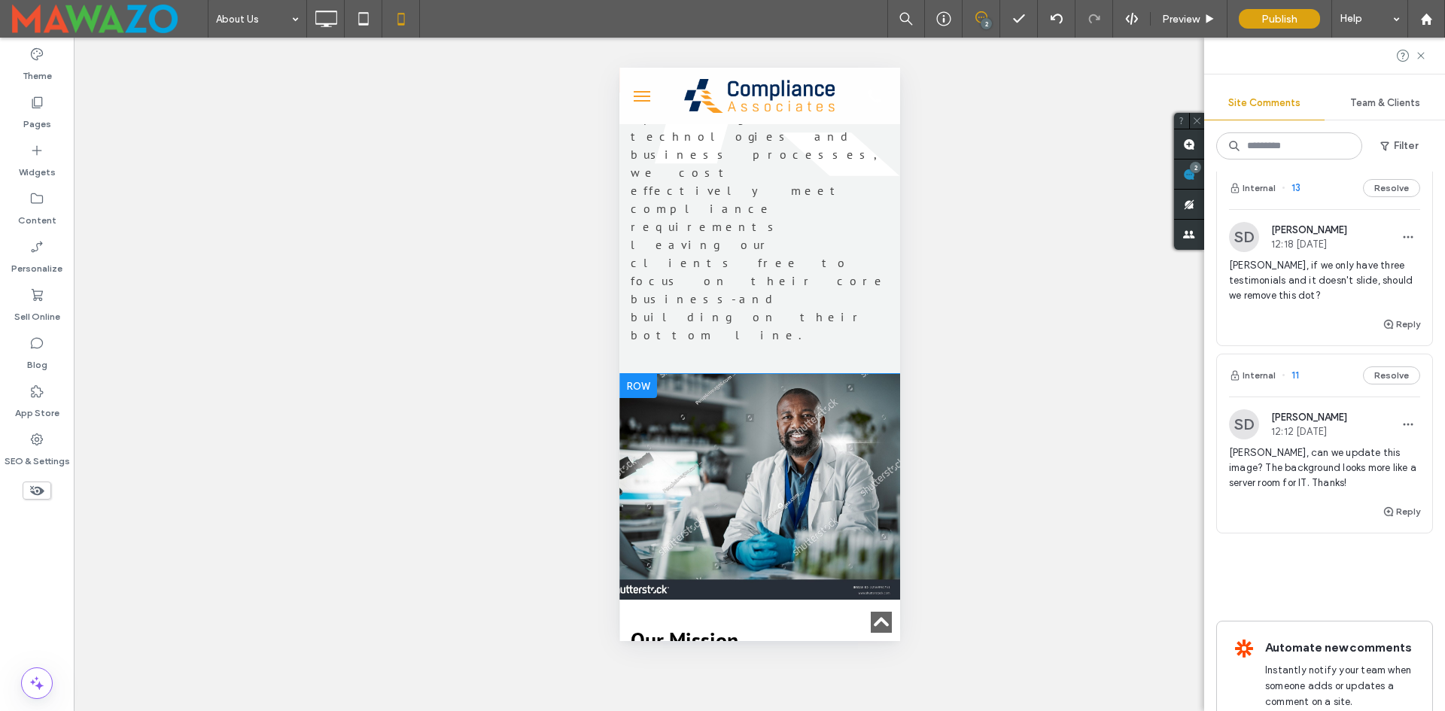
scroll to position [903, 0]
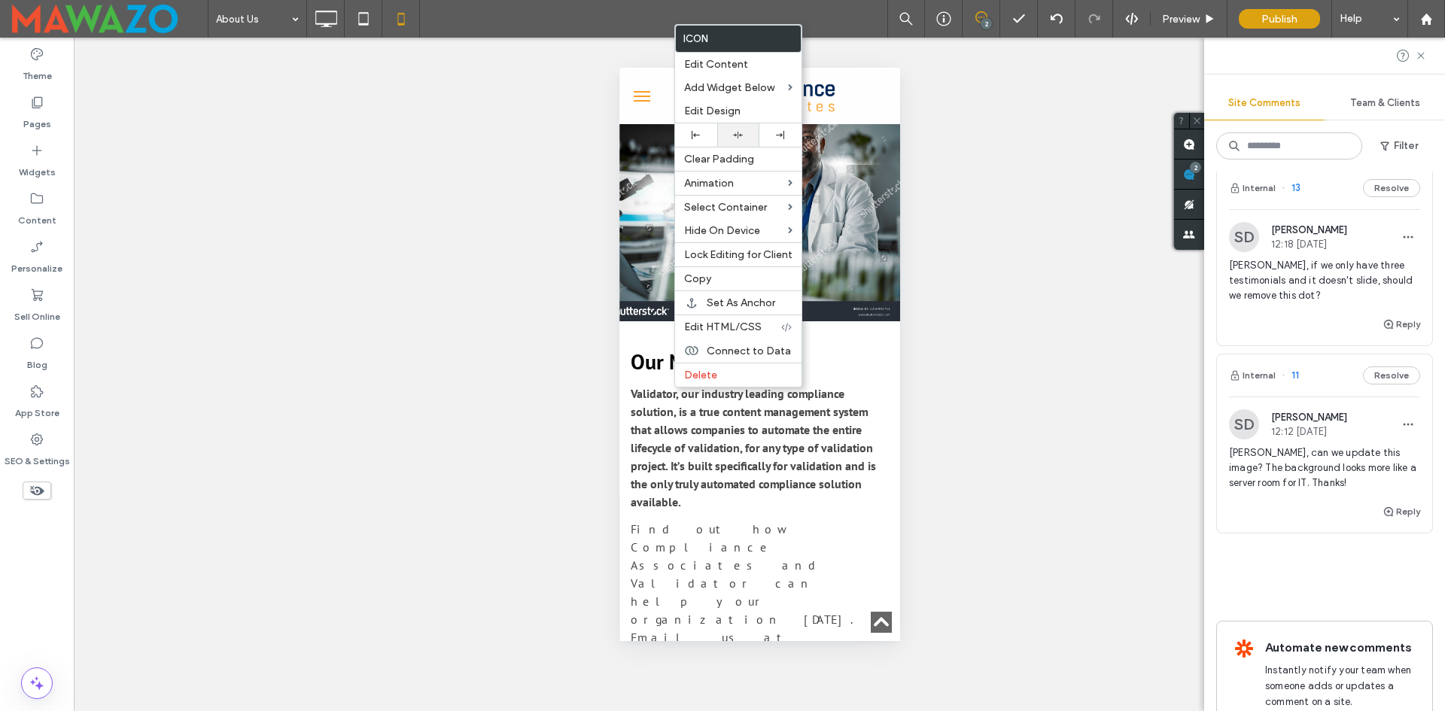
click at [738, 132] on icon at bounding box center [738, 135] width 10 height 10
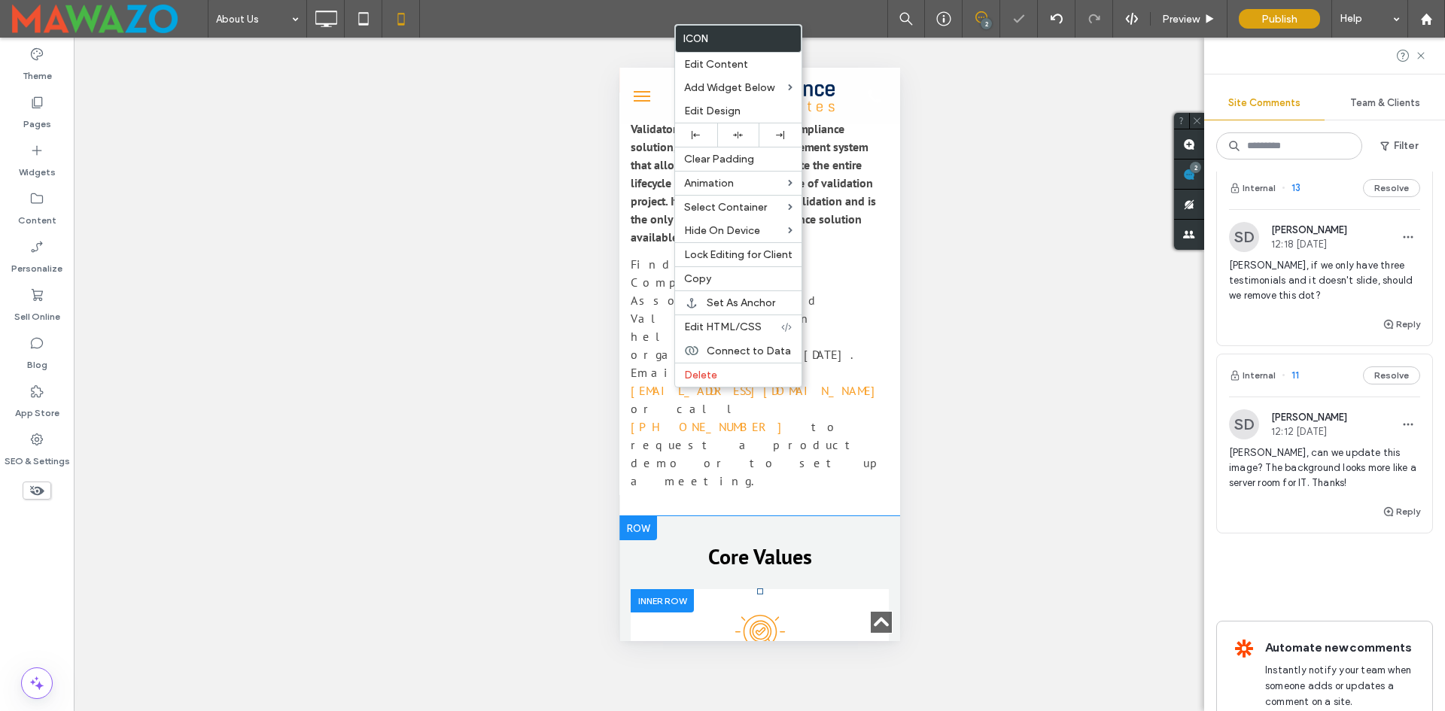
scroll to position [1204, 0]
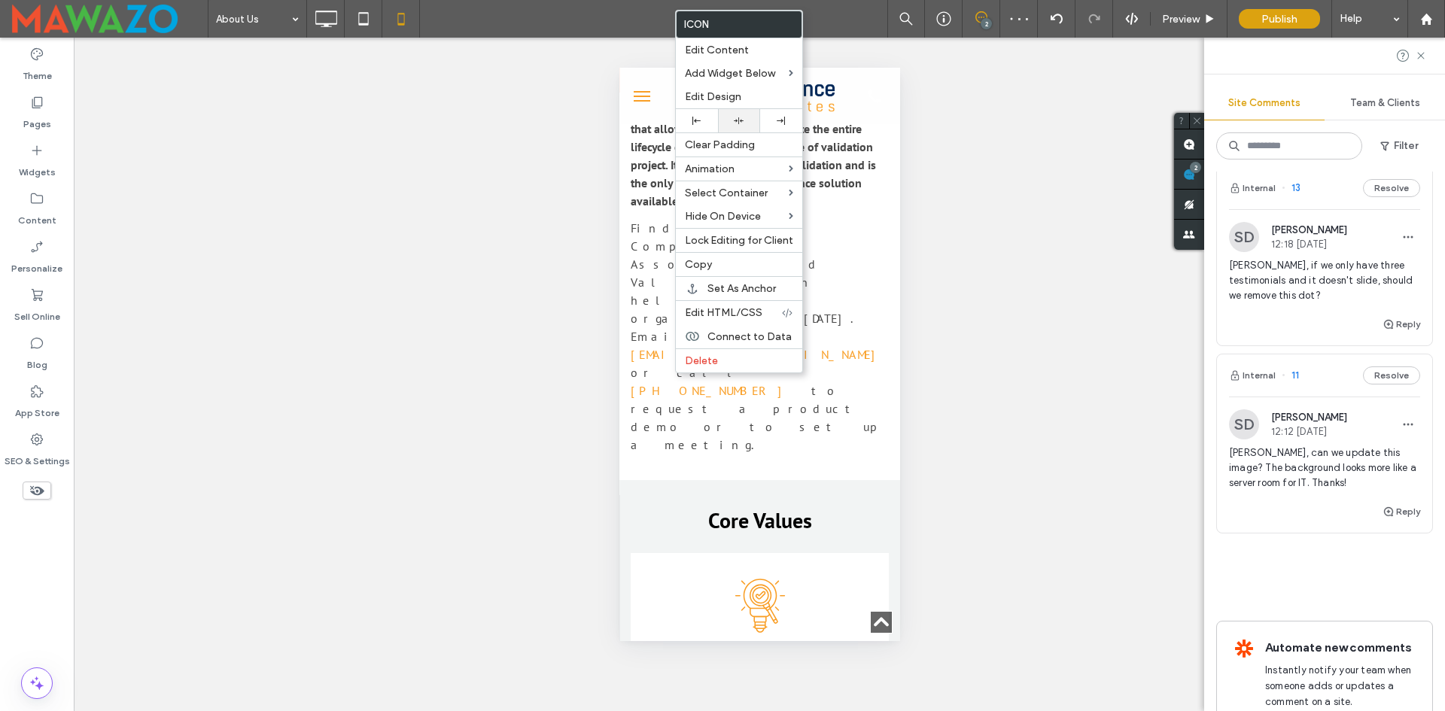
click at [750, 110] on div at bounding box center [739, 120] width 42 height 23
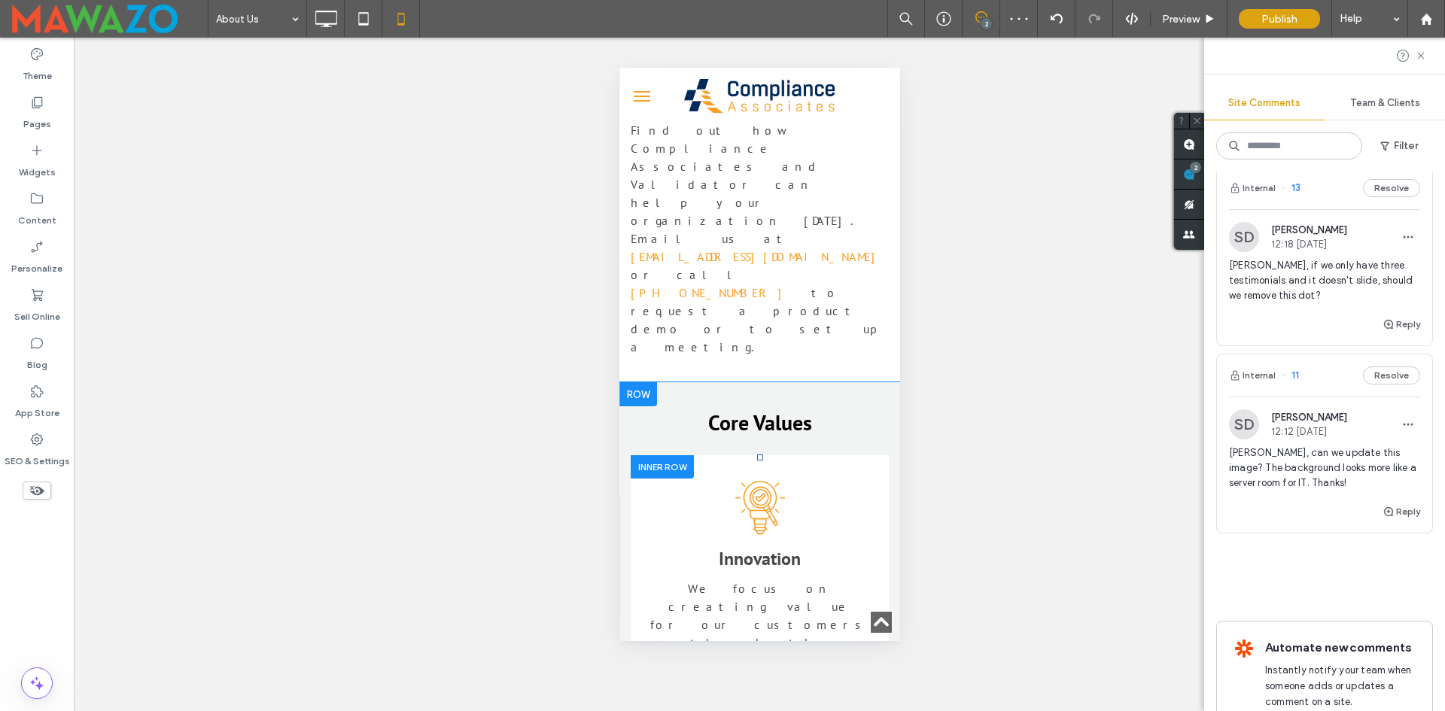
scroll to position [1430, 0]
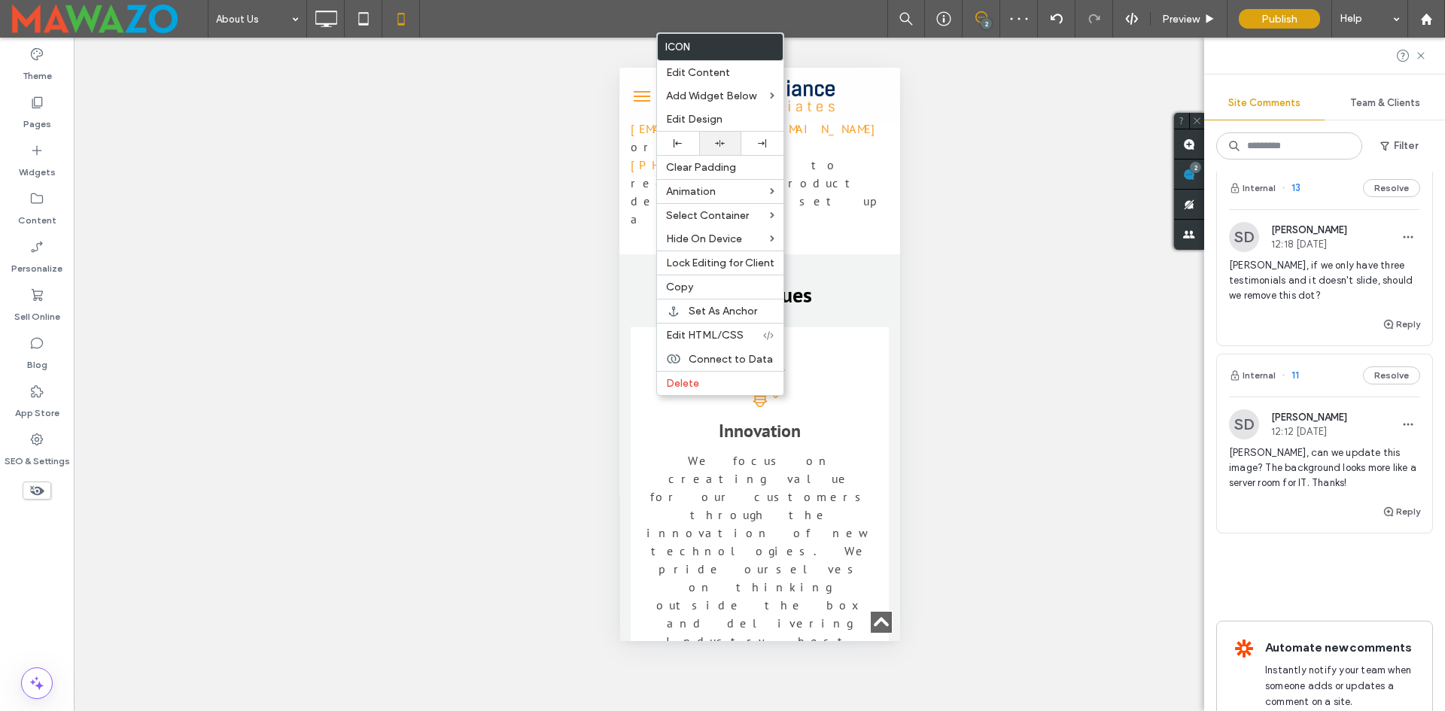
click at [723, 143] on icon at bounding box center [720, 143] width 10 height 10
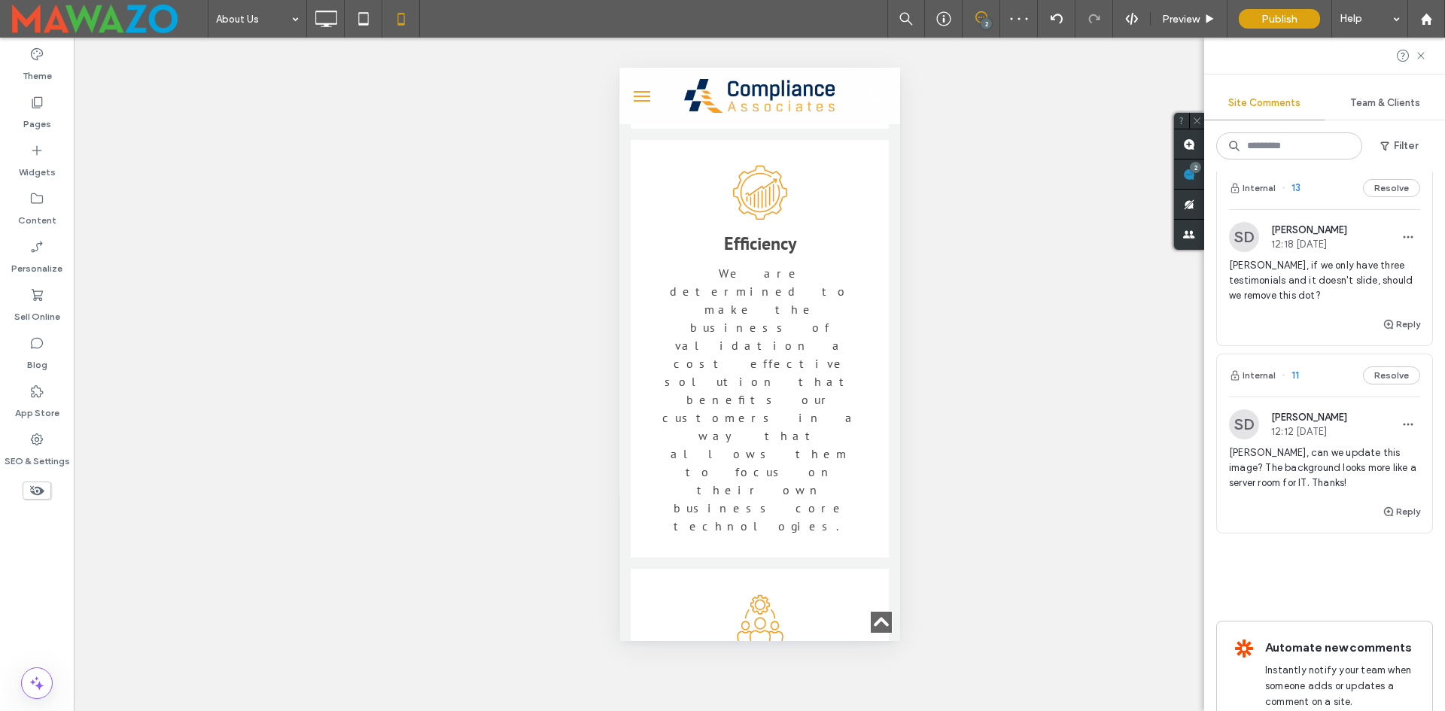
scroll to position [2034, 0]
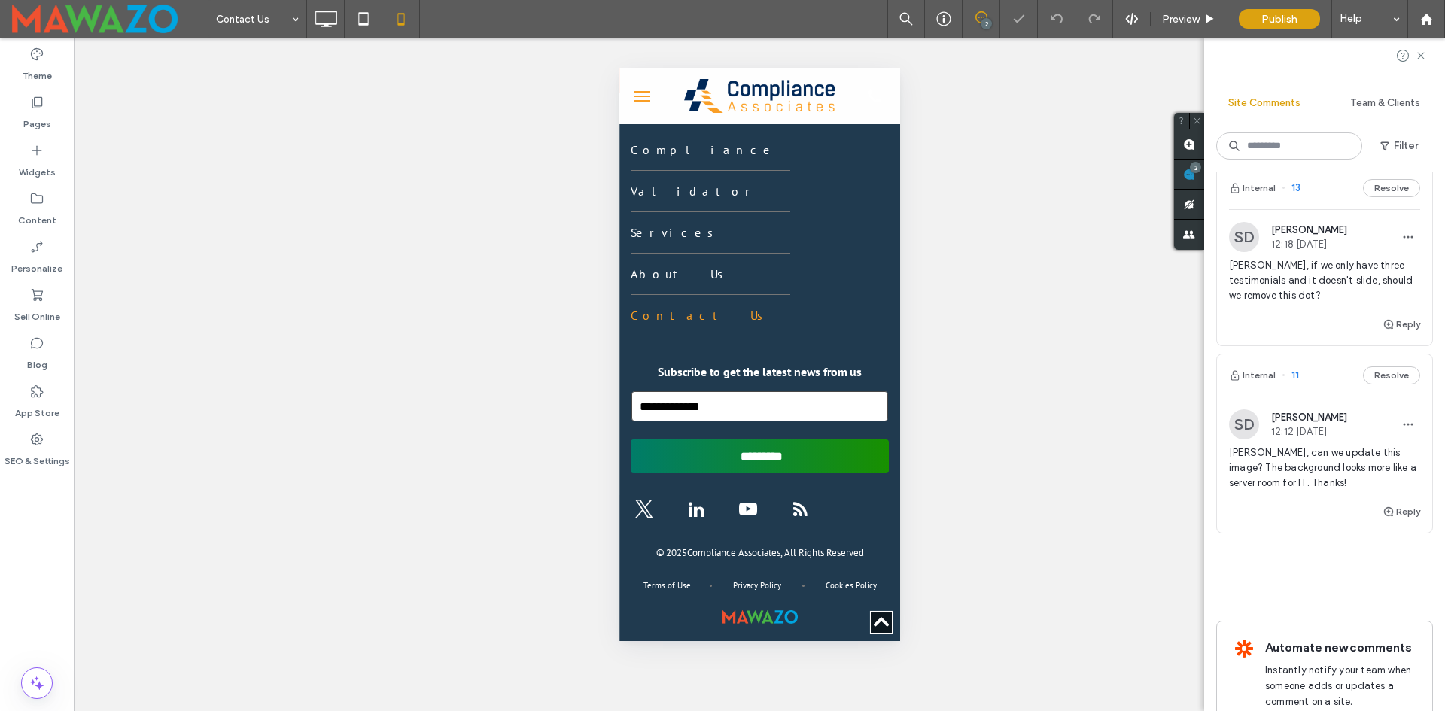
scroll to position [1312, 0]
click at [254, 30] on input at bounding box center [253, 19] width 75 height 38
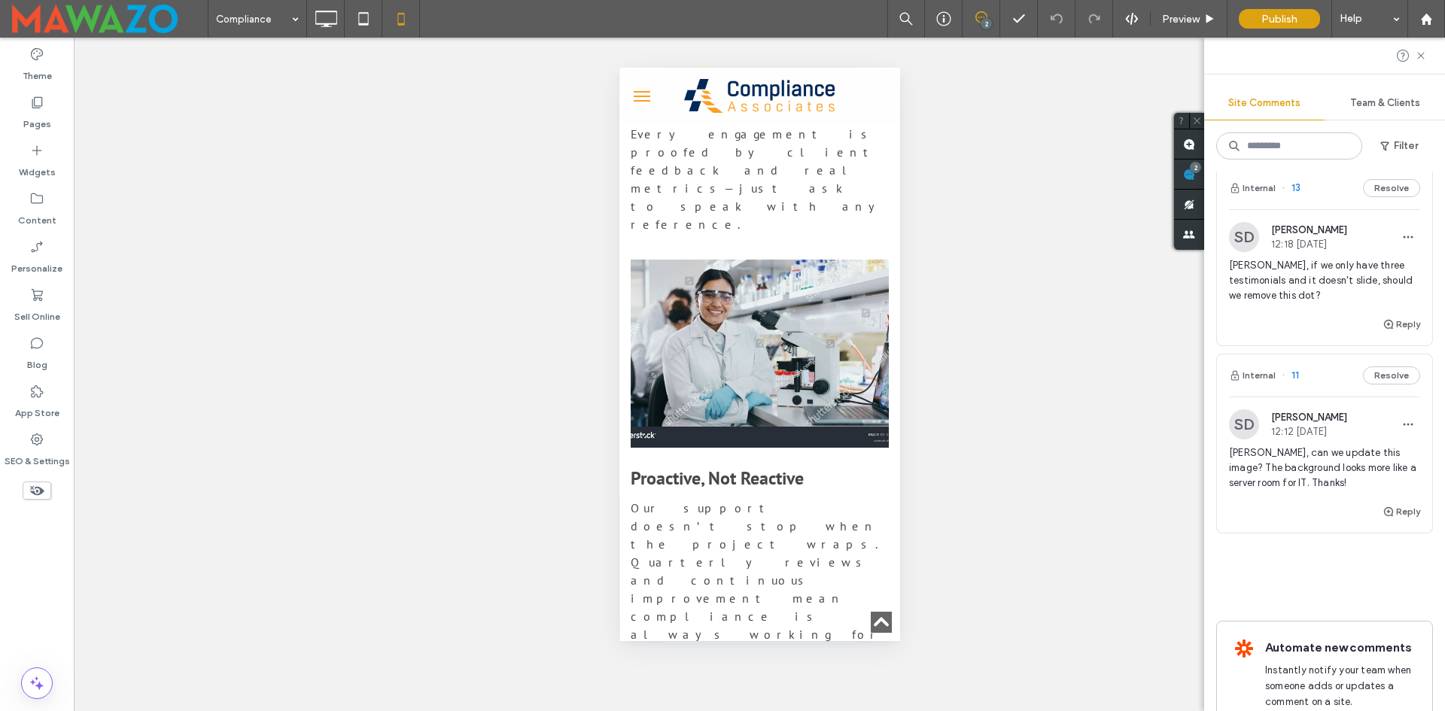
scroll to position [6096, 0]
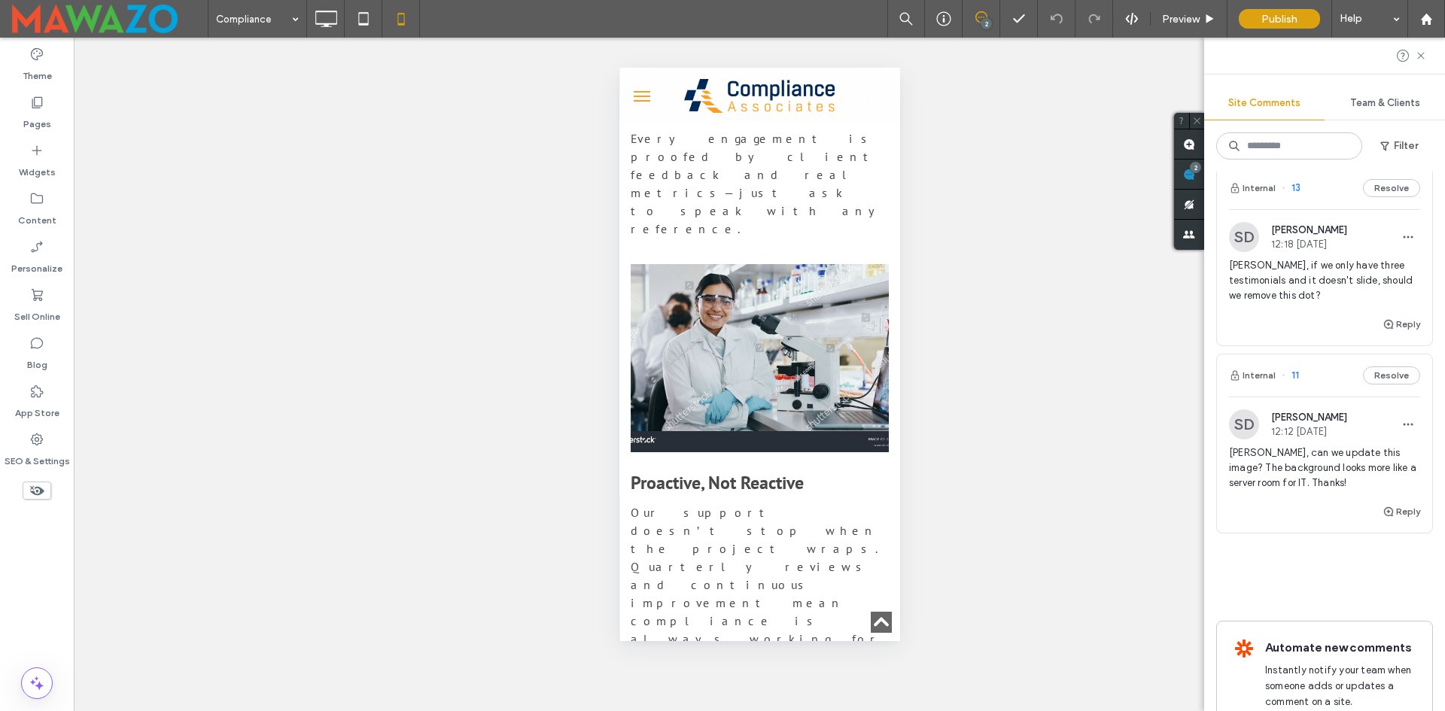
drag, startPoint x: 861, startPoint y: 434, endPoint x: 847, endPoint y: 432, distance: 14.4
drag, startPoint x: 847, startPoint y: 435, endPoint x: 857, endPoint y: 437, distance: 10.0
drag, startPoint x: 1476, startPoint y: 505, endPoint x: 854, endPoint y: 437, distance: 625.3
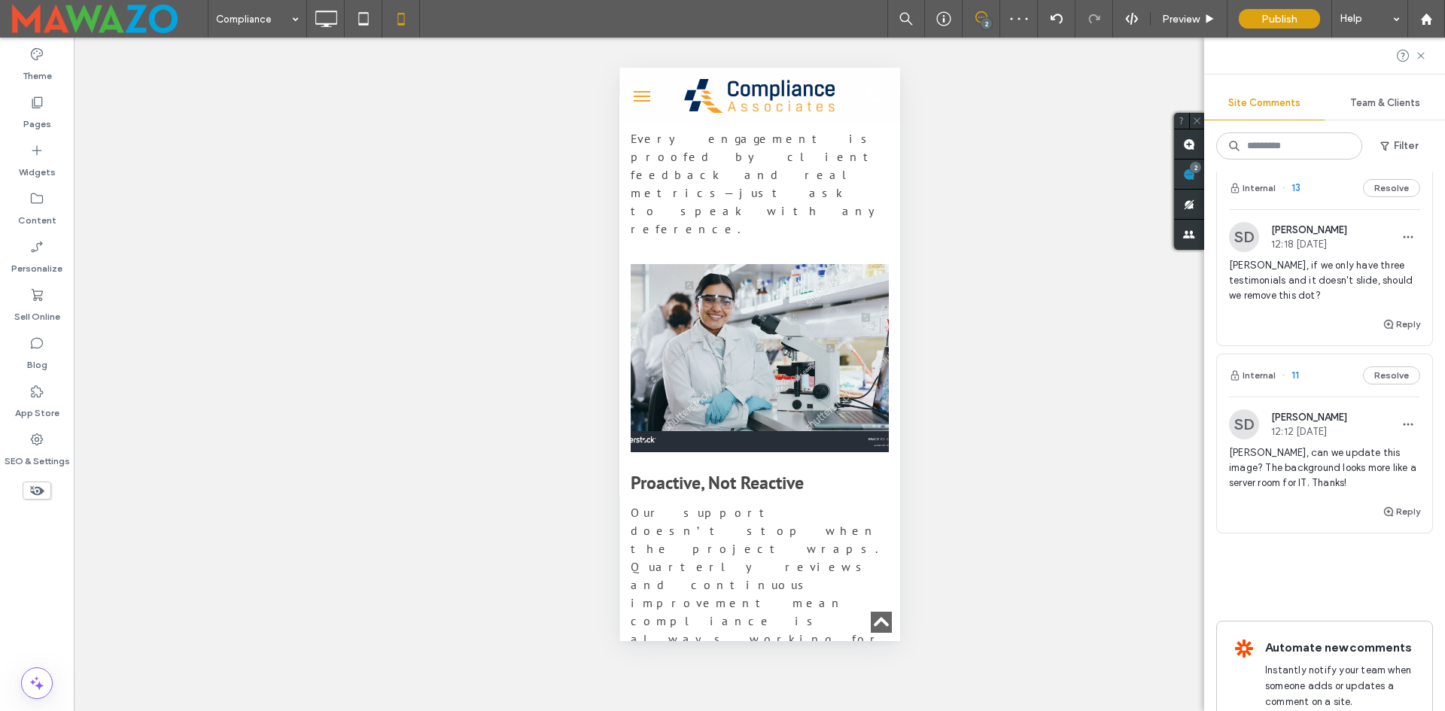
click at [279, 38] on div "Unhide? Yes Unhide? Yes Unhide? Yes Unhide? Yes Unhide? Yes Unhide? Yes Unhide?…" at bounding box center [759, 375] width 1371 height 674
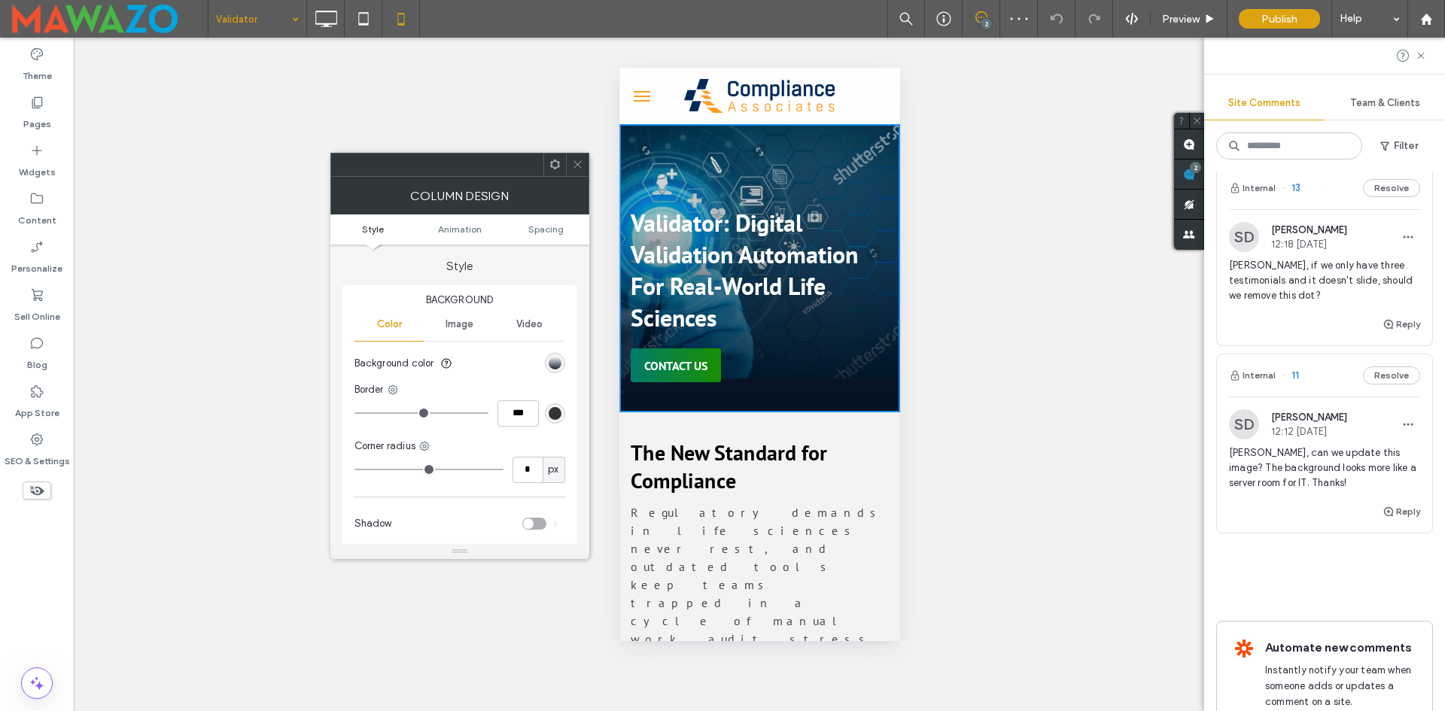
click at [472, 333] on div "Image" at bounding box center [459, 324] width 70 height 33
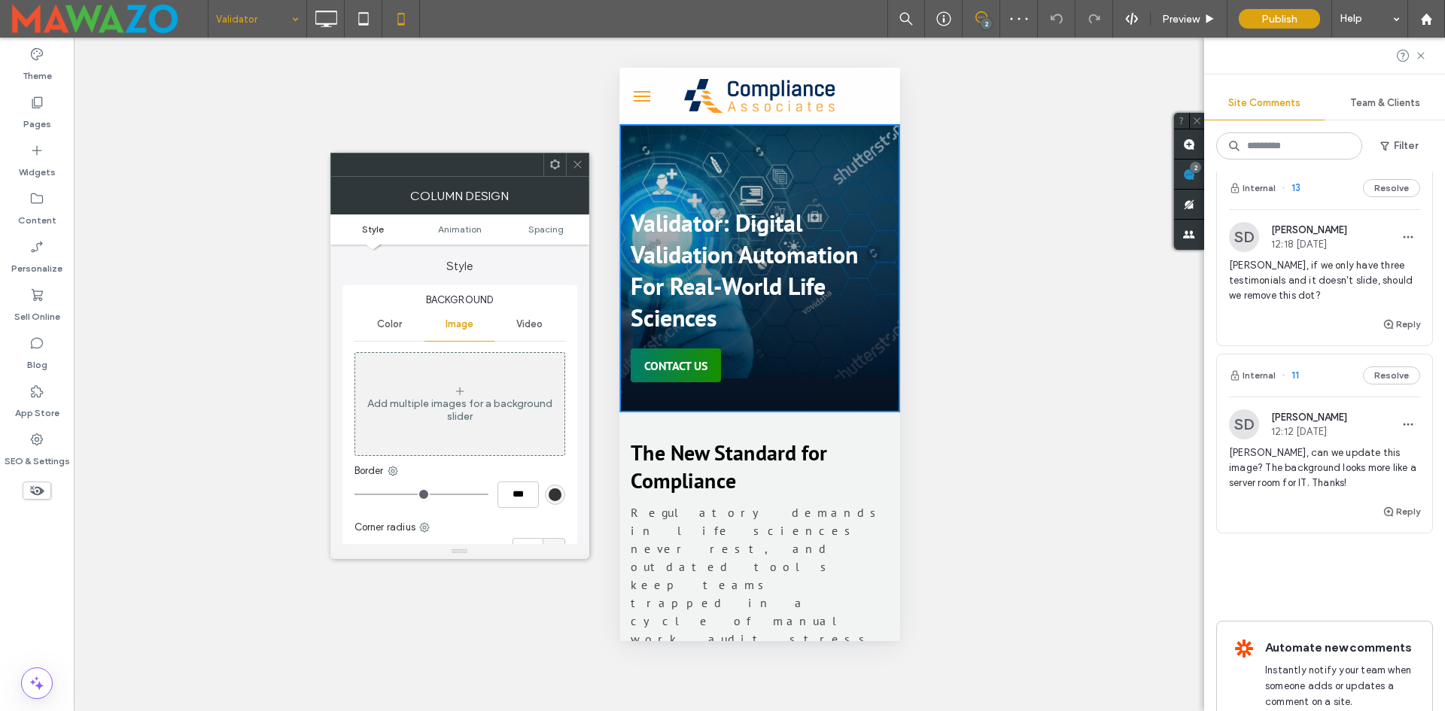
click at [573, 156] on span at bounding box center [577, 165] width 11 height 23
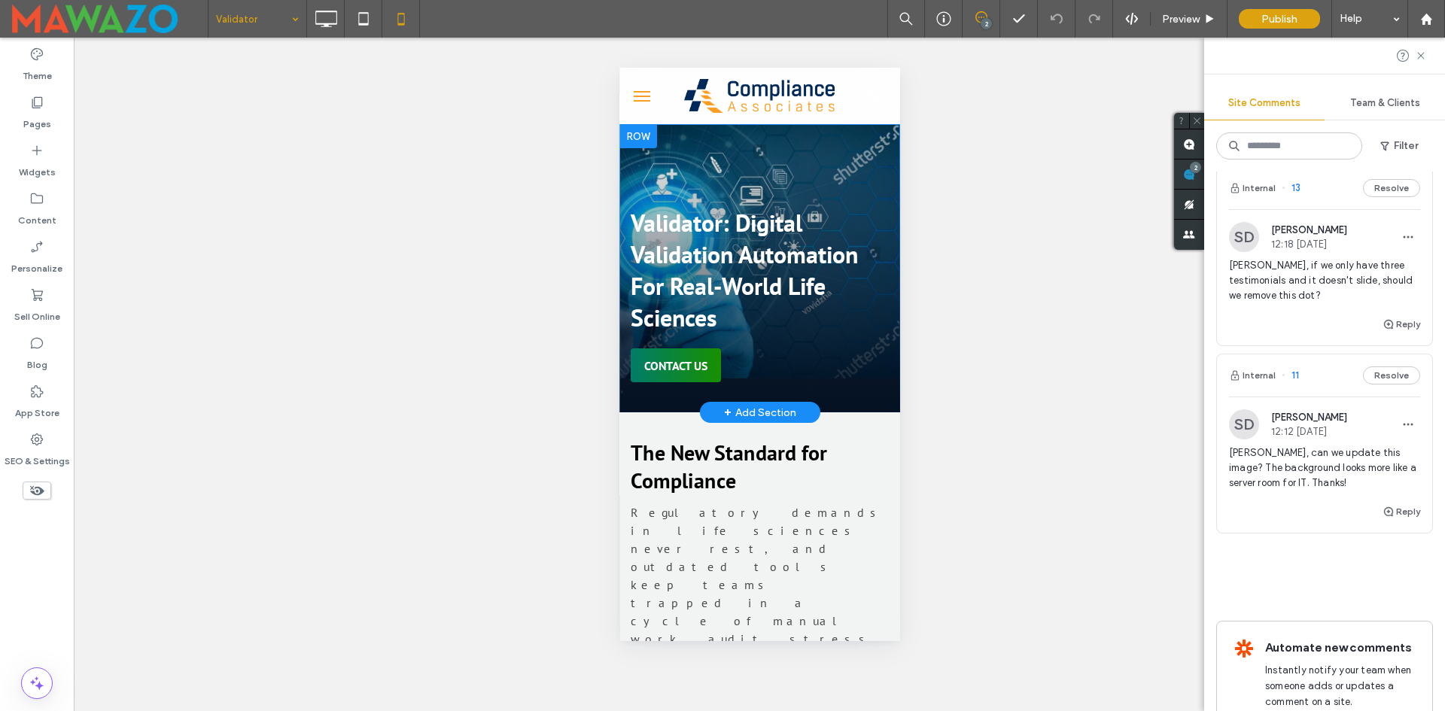
click at [636, 132] on div at bounding box center [638, 136] width 38 height 24
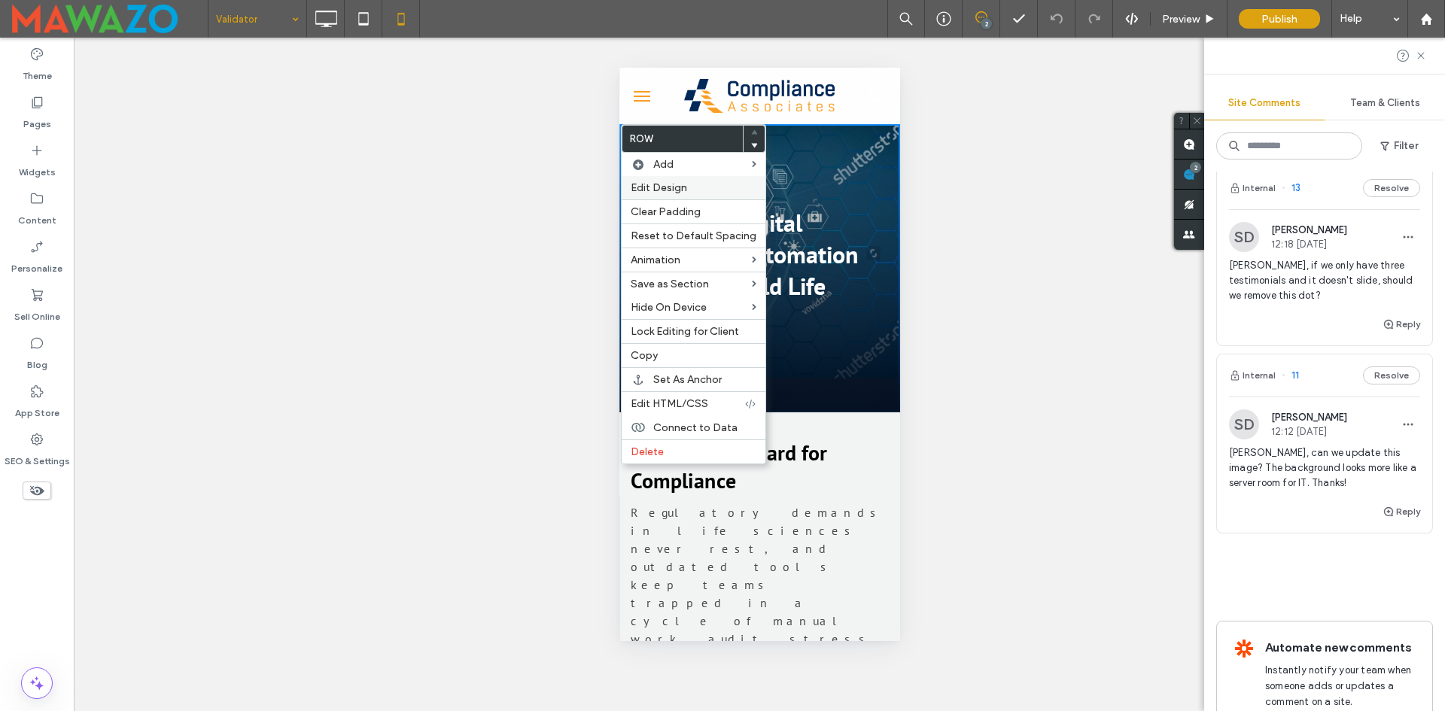
click at [636, 192] on span "Edit Design" at bounding box center [659, 187] width 56 height 13
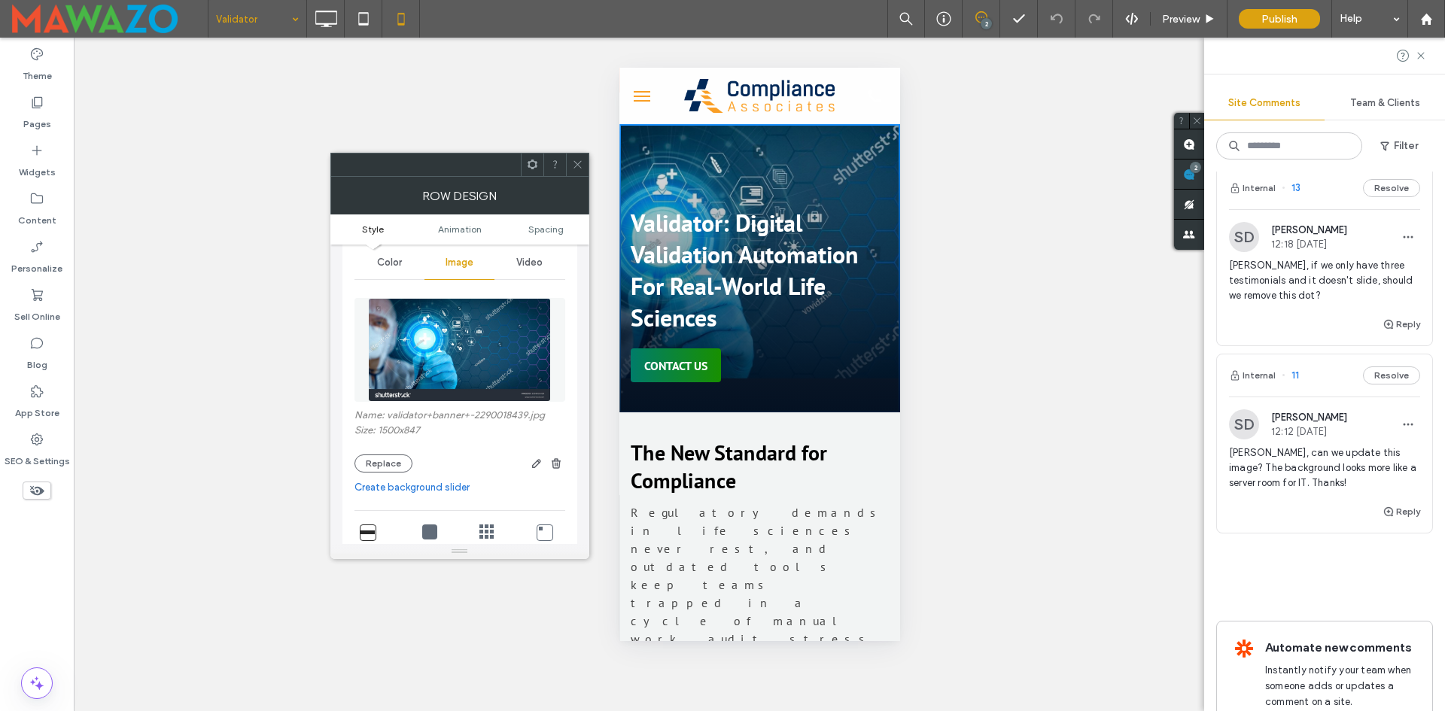
scroll to position [226, 0]
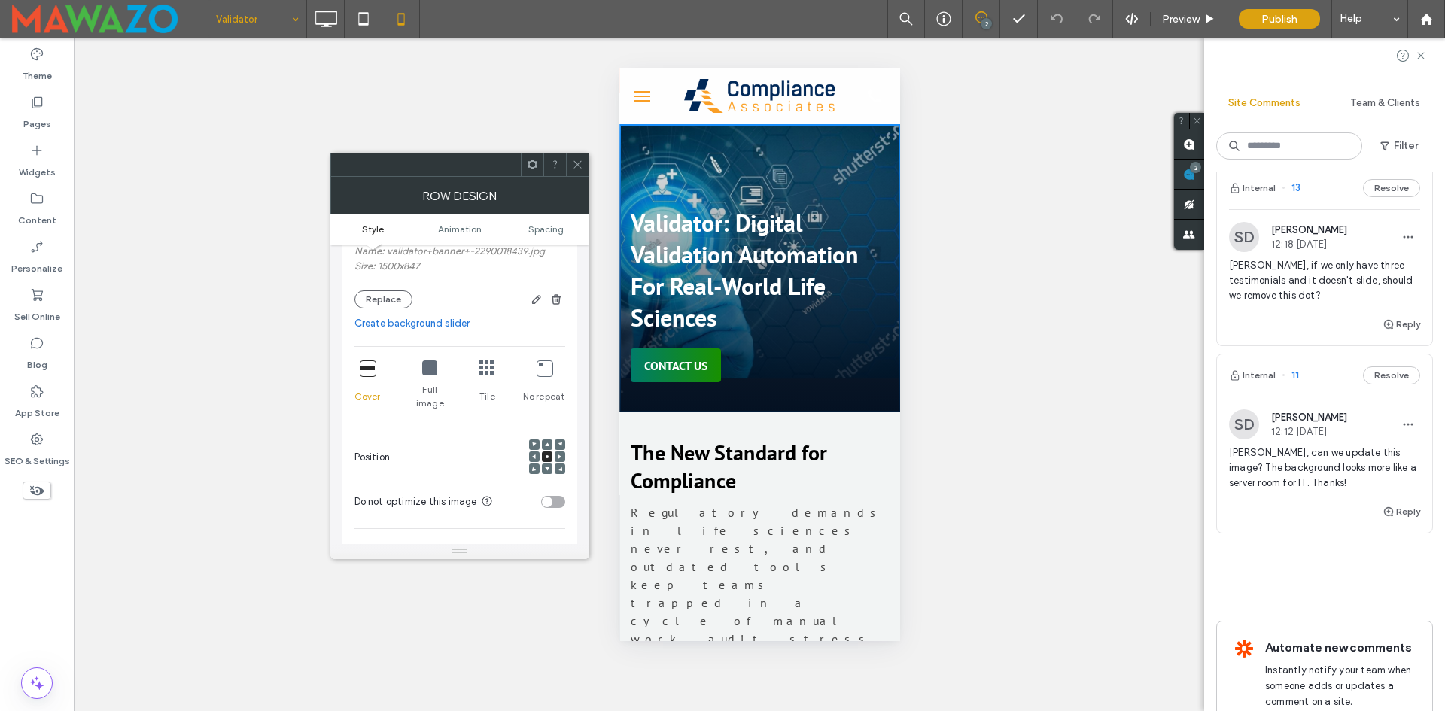
click at [531, 452] on div at bounding box center [534, 457] width 11 height 11
click at [534, 455] on use at bounding box center [534, 457] width 4 height 5
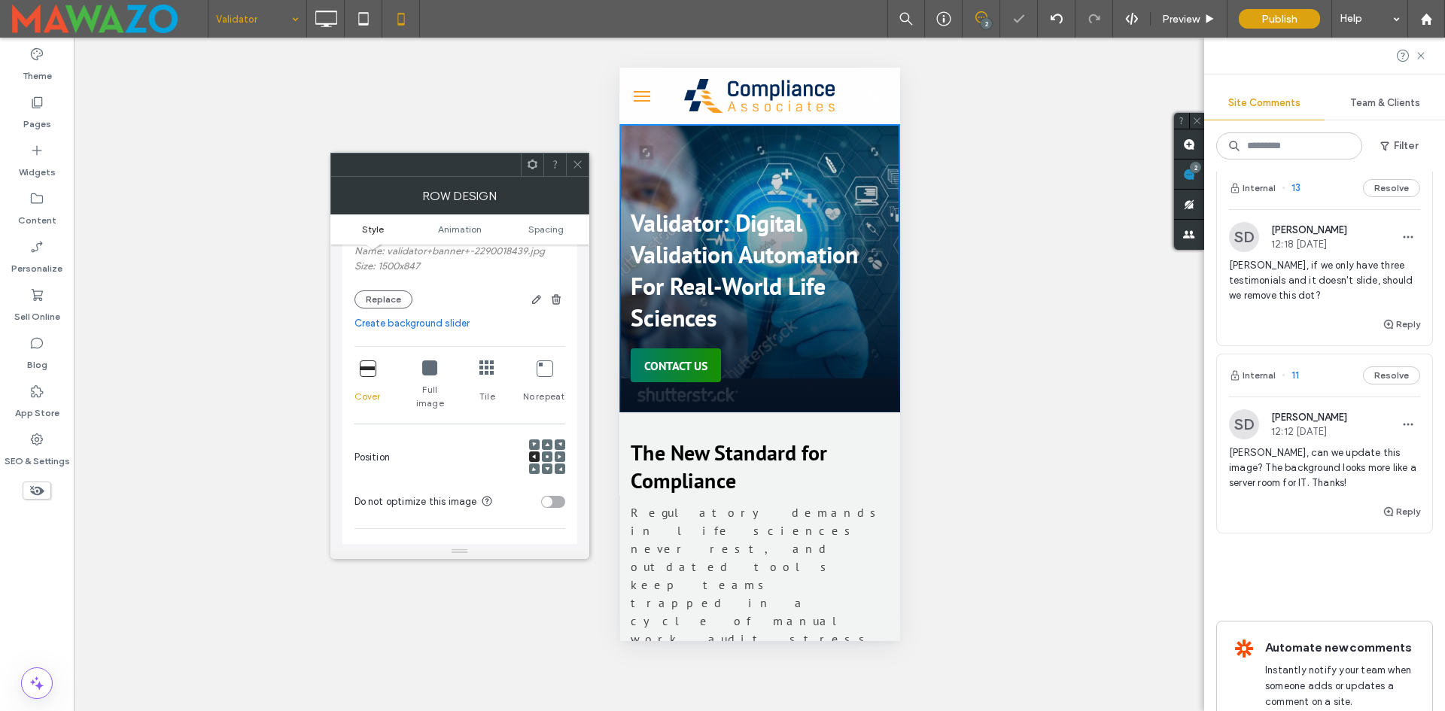
click at [572, 160] on icon at bounding box center [577, 164] width 11 height 11
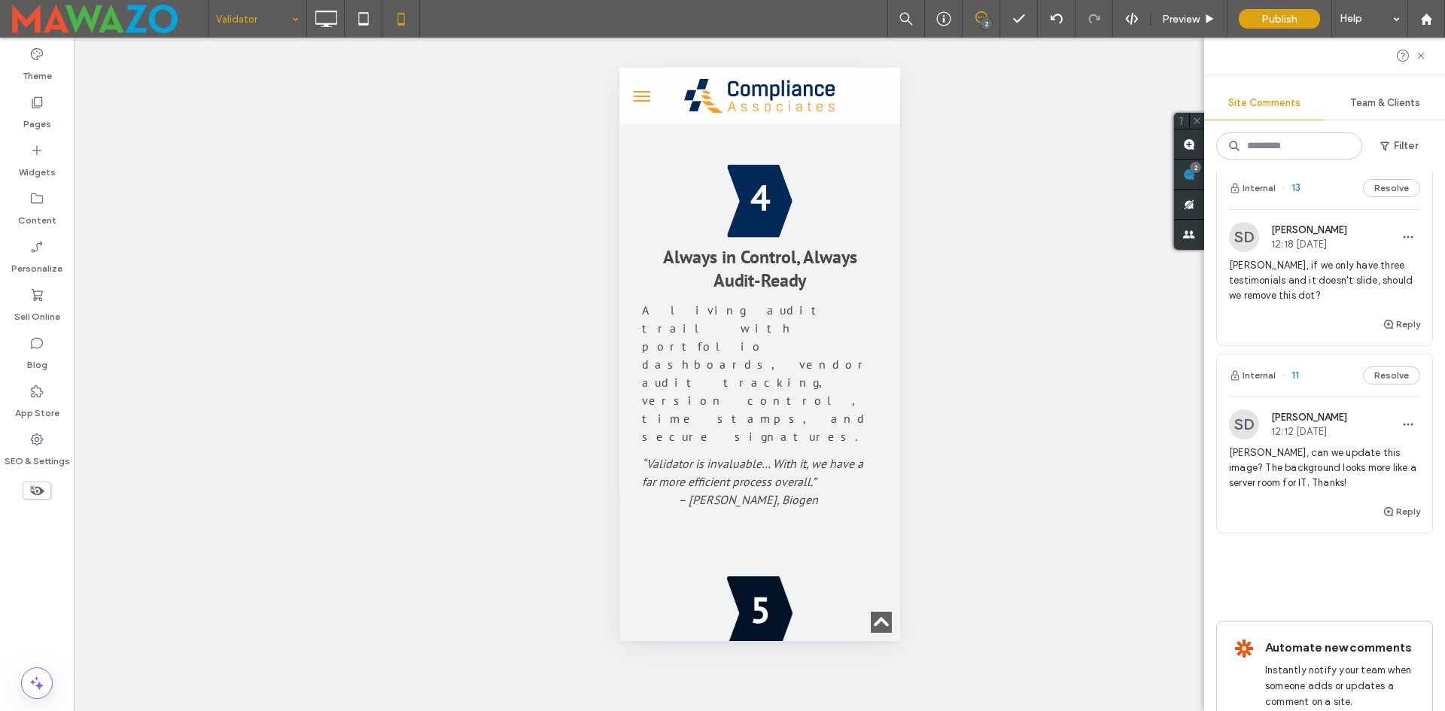
scroll to position [4666, 0]
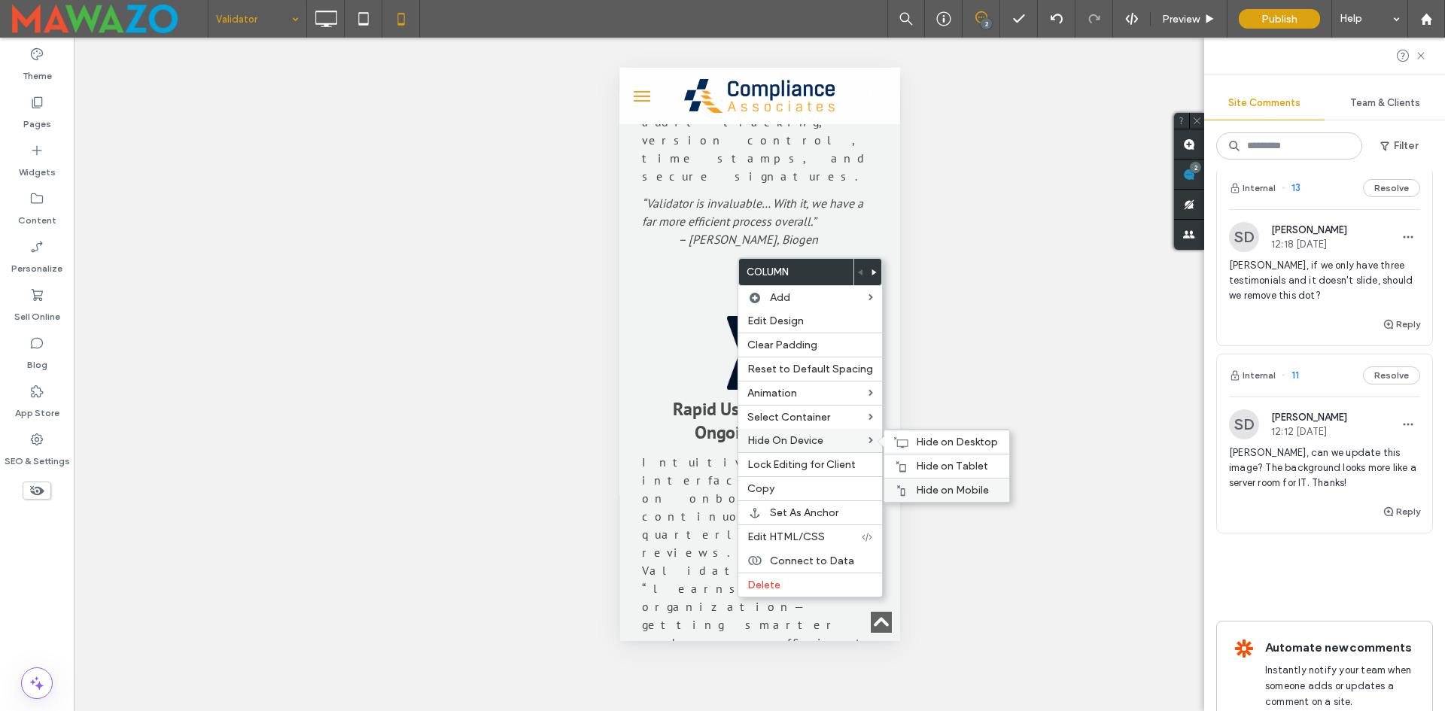
click at [923, 485] on span "Hide on Mobile" at bounding box center [952, 490] width 73 height 13
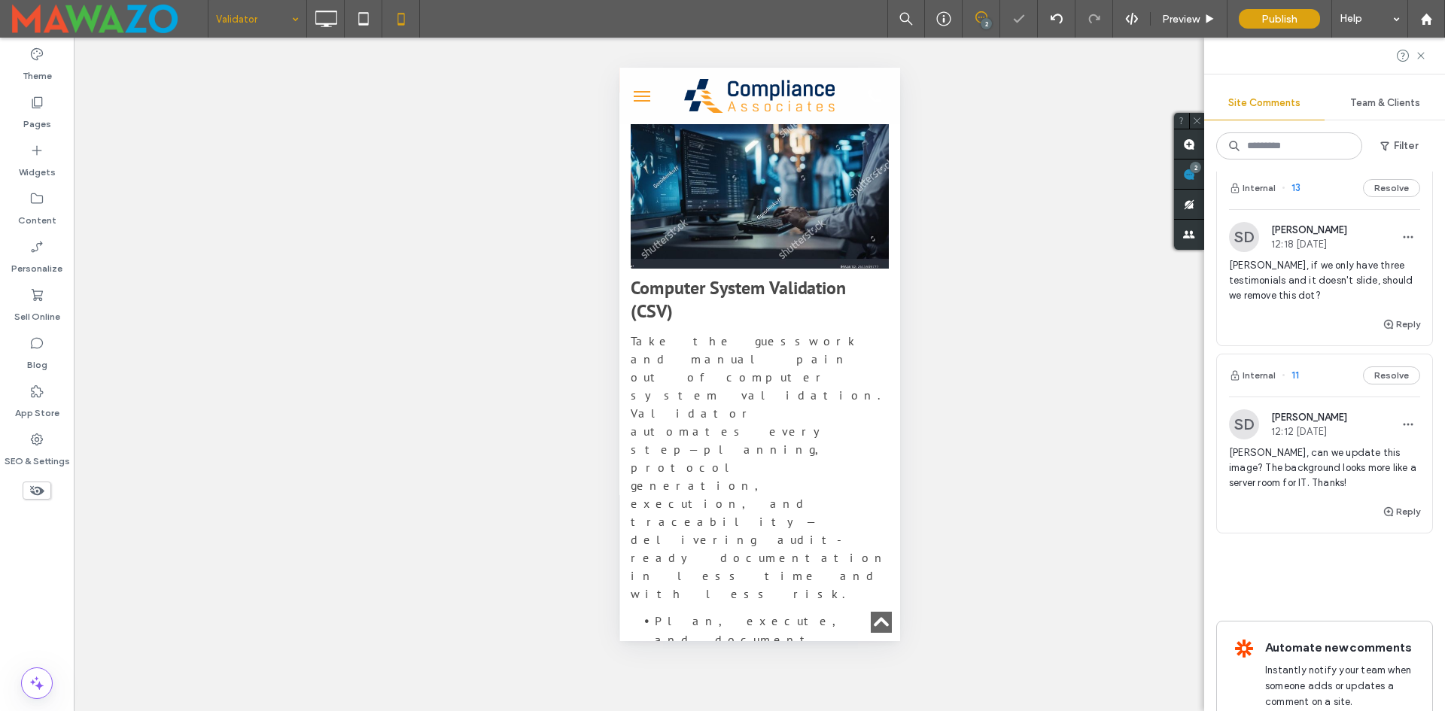
scroll to position [5419, 0]
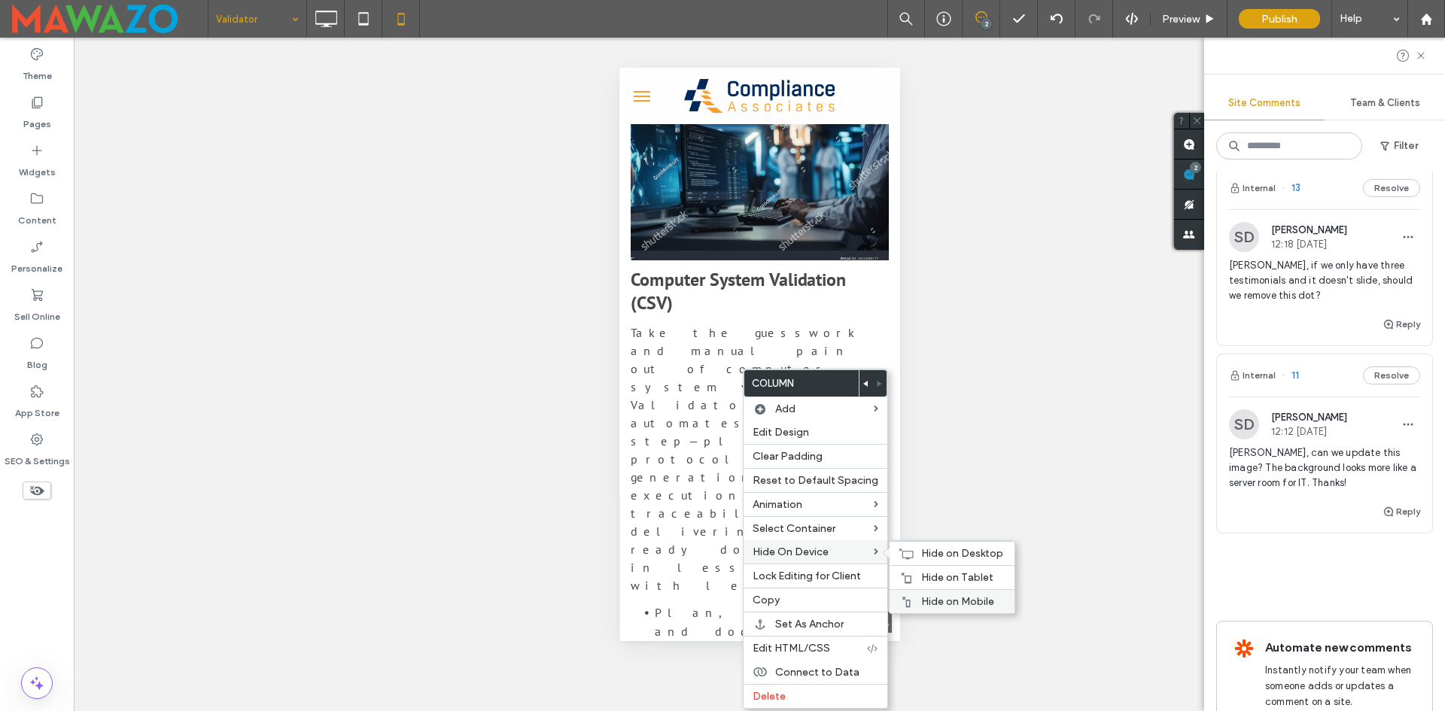
click at [924, 601] on span "Hide on Mobile" at bounding box center [957, 601] width 73 height 13
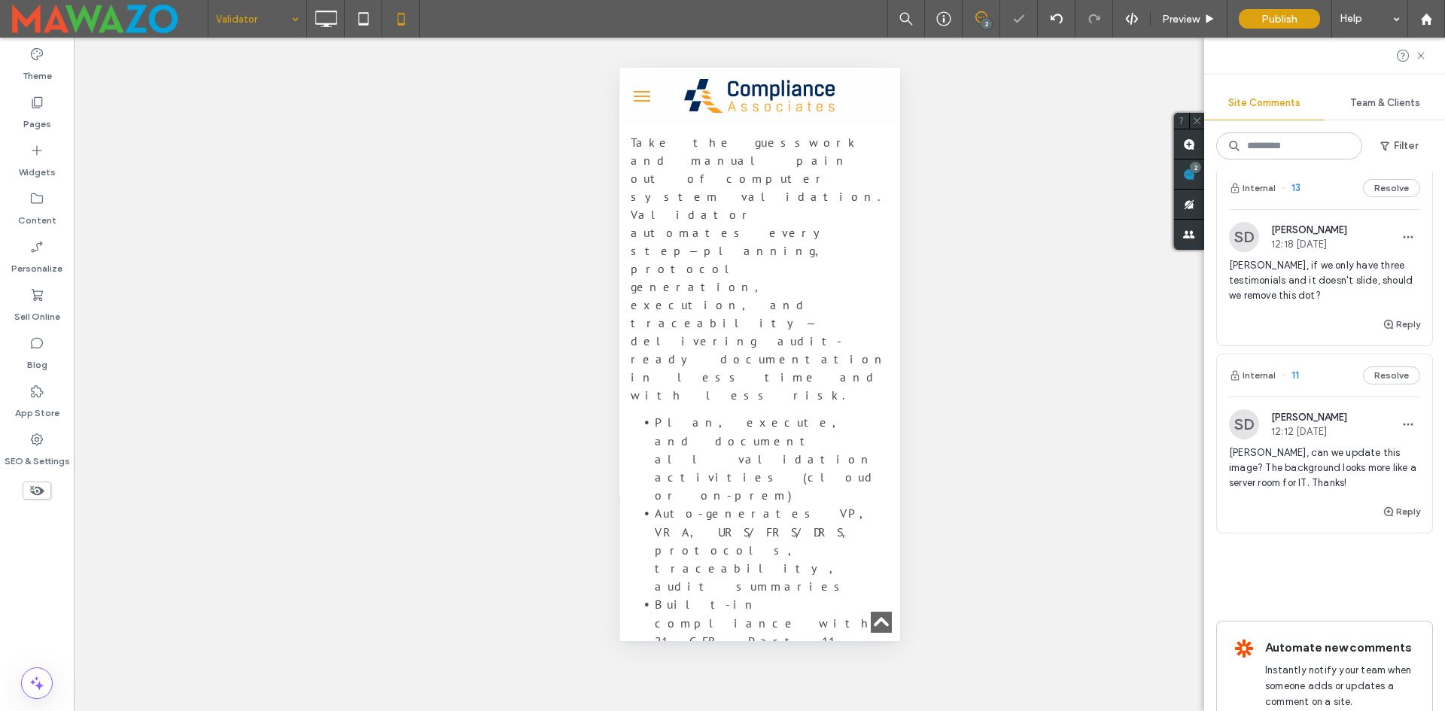
scroll to position [5645, 0]
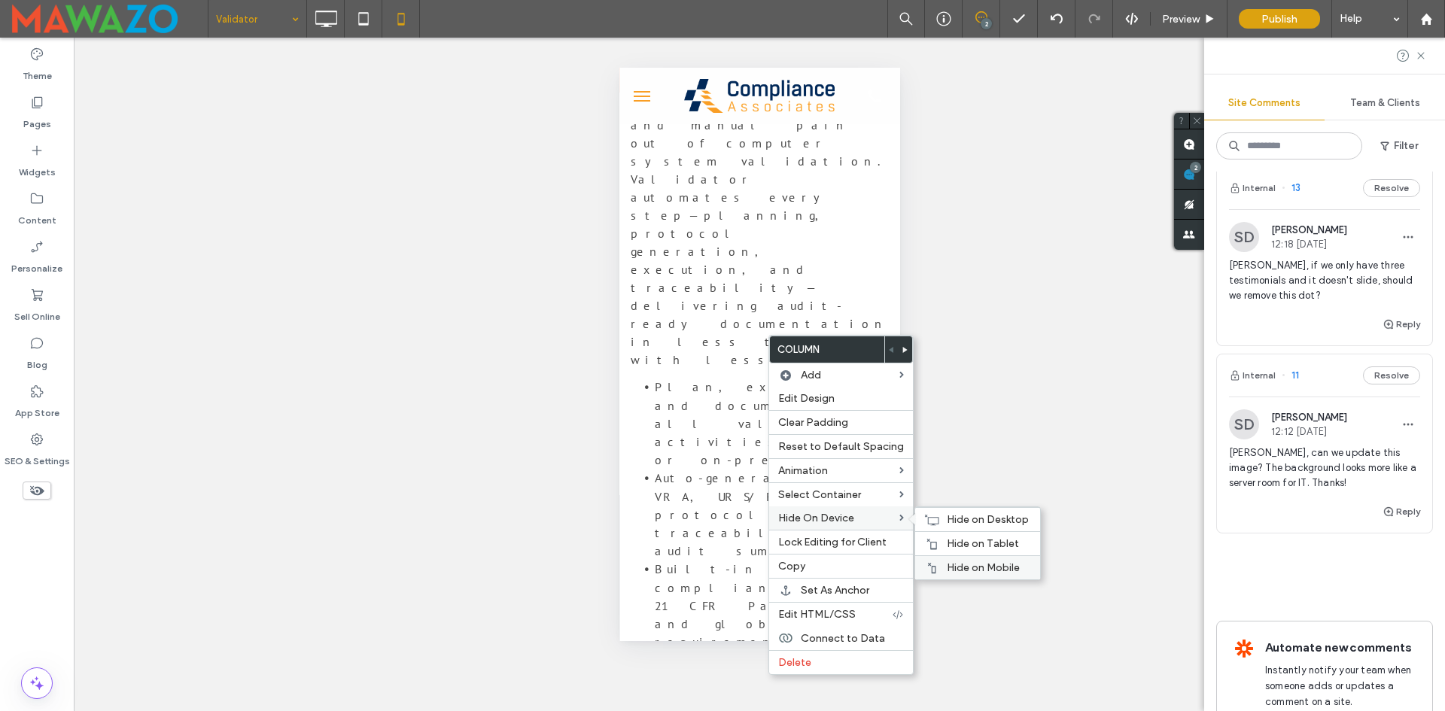
click at [957, 566] on span "Hide on Mobile" at bounding box center [983, 567] width 73 height 13
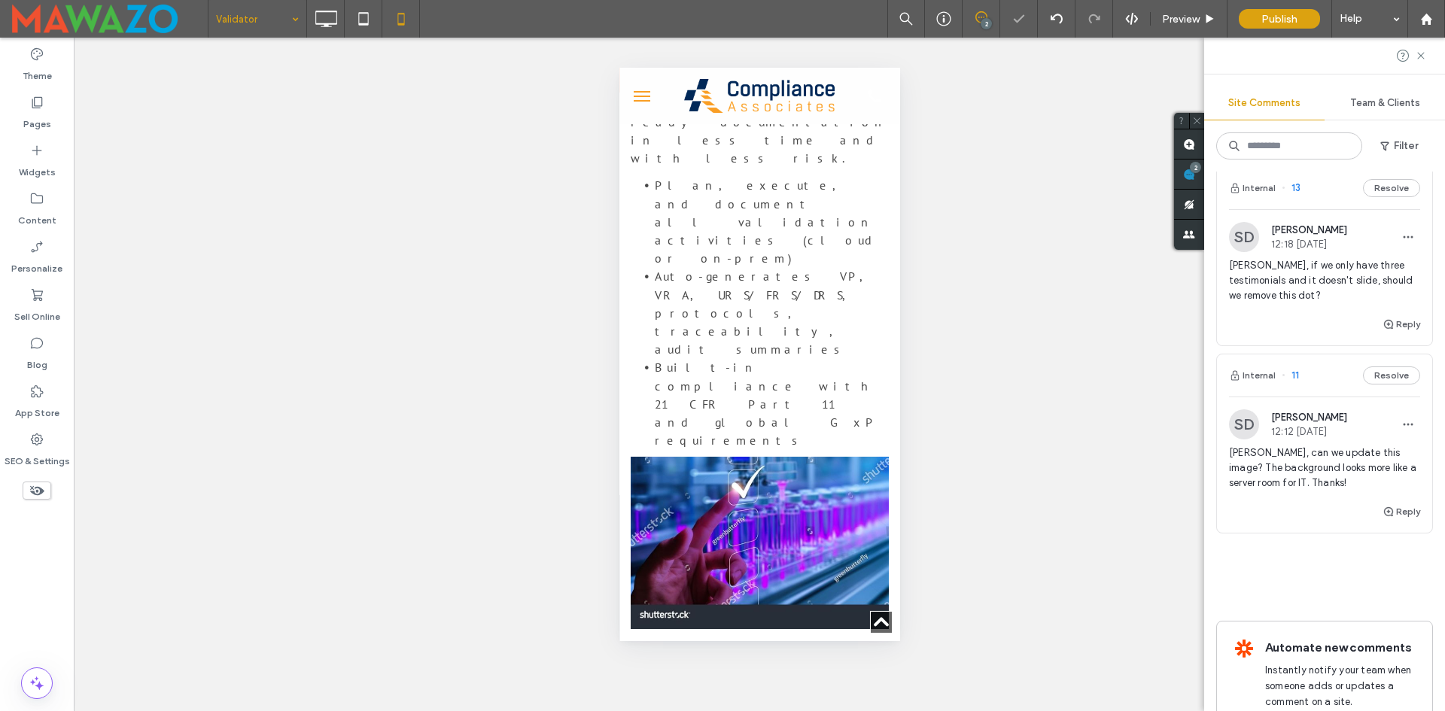
scroll to position [5870, 0]
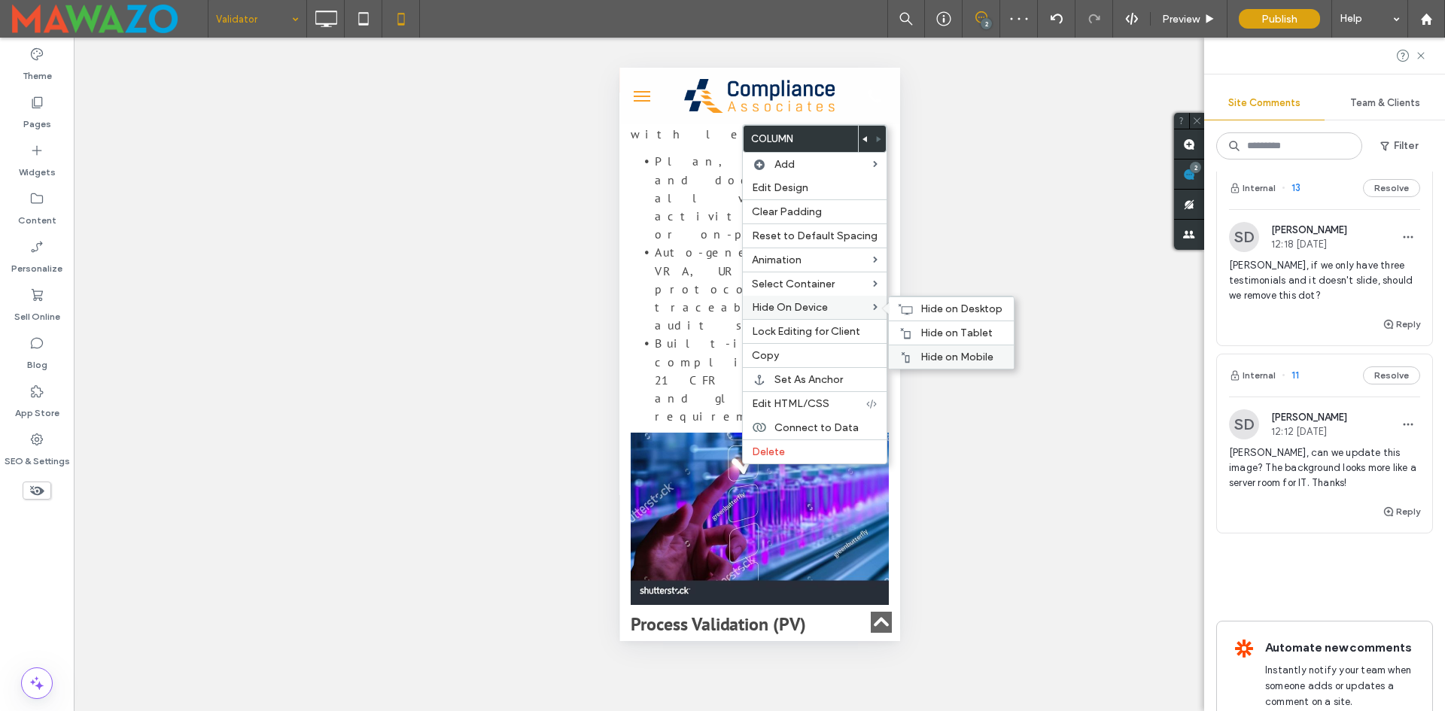
click at [931, 360] on span "Hide on Mobile" at bounding box center [956, 357] width 73 height 13
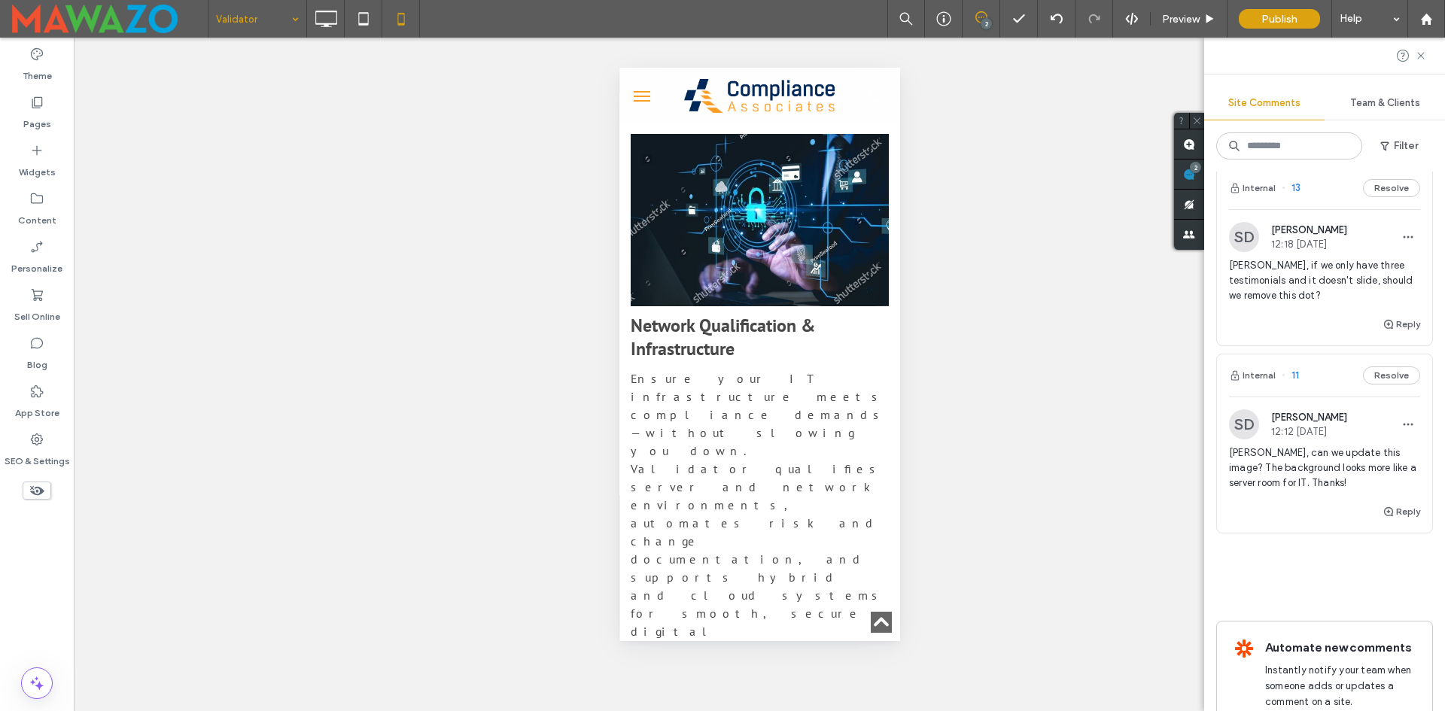
scroll to position [7827, 0]
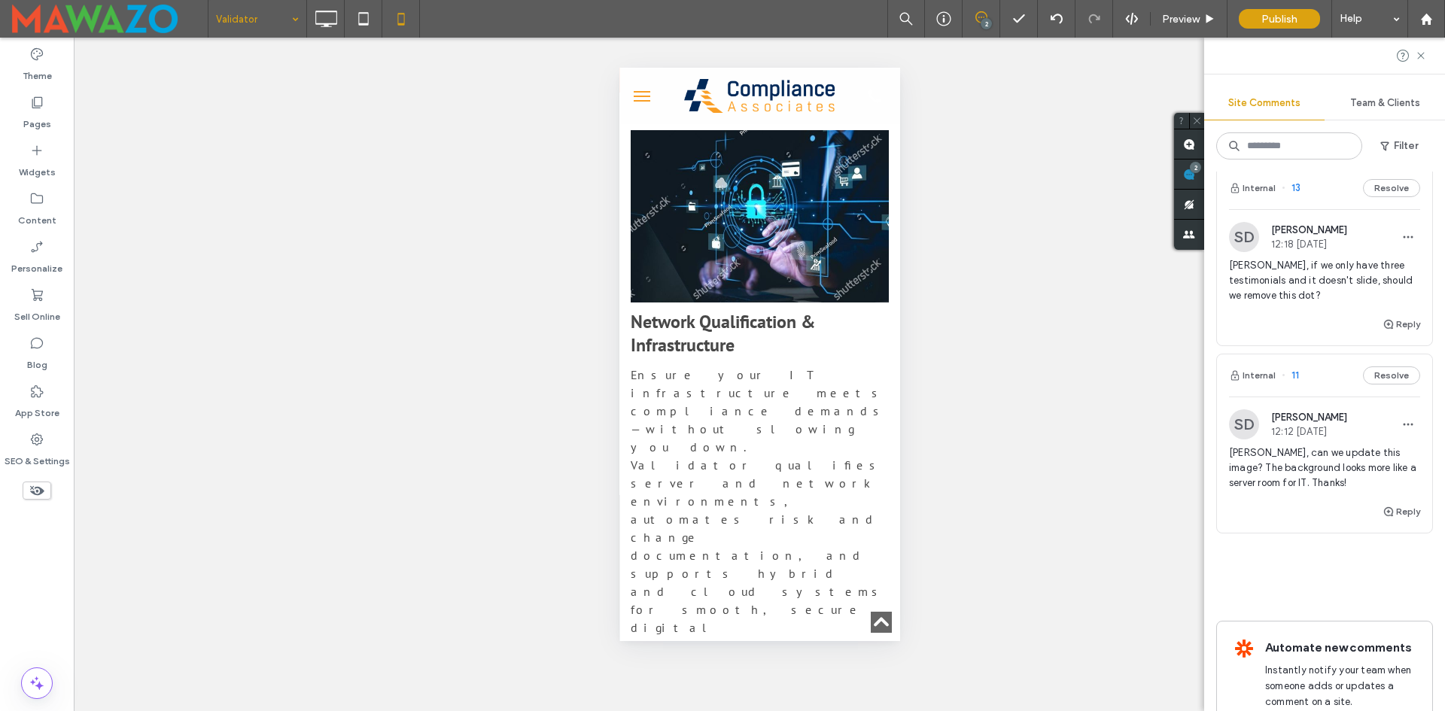
drag, startPoint x: 860, startPoint y: 433, endPoint x: 1473, endPoint y: 500, distance: 616.4
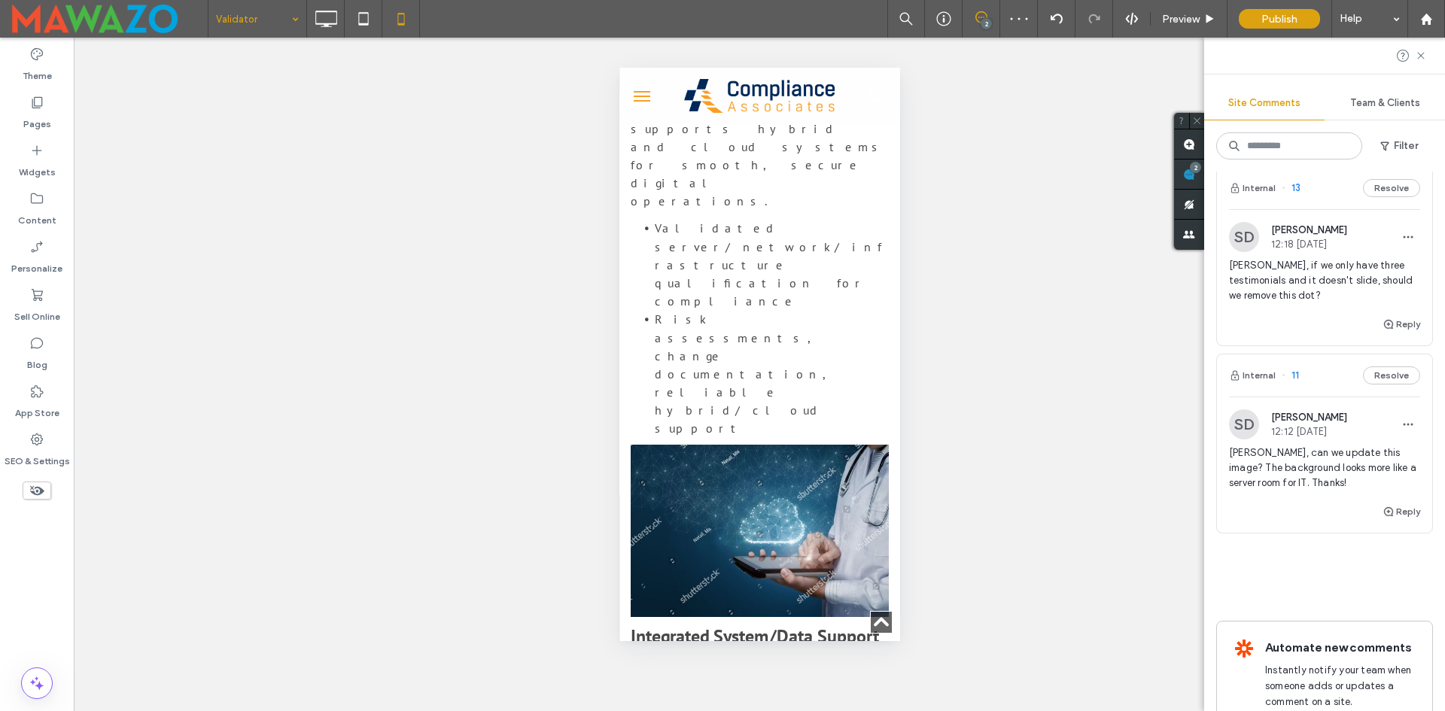
scroll to position [8309, 0]
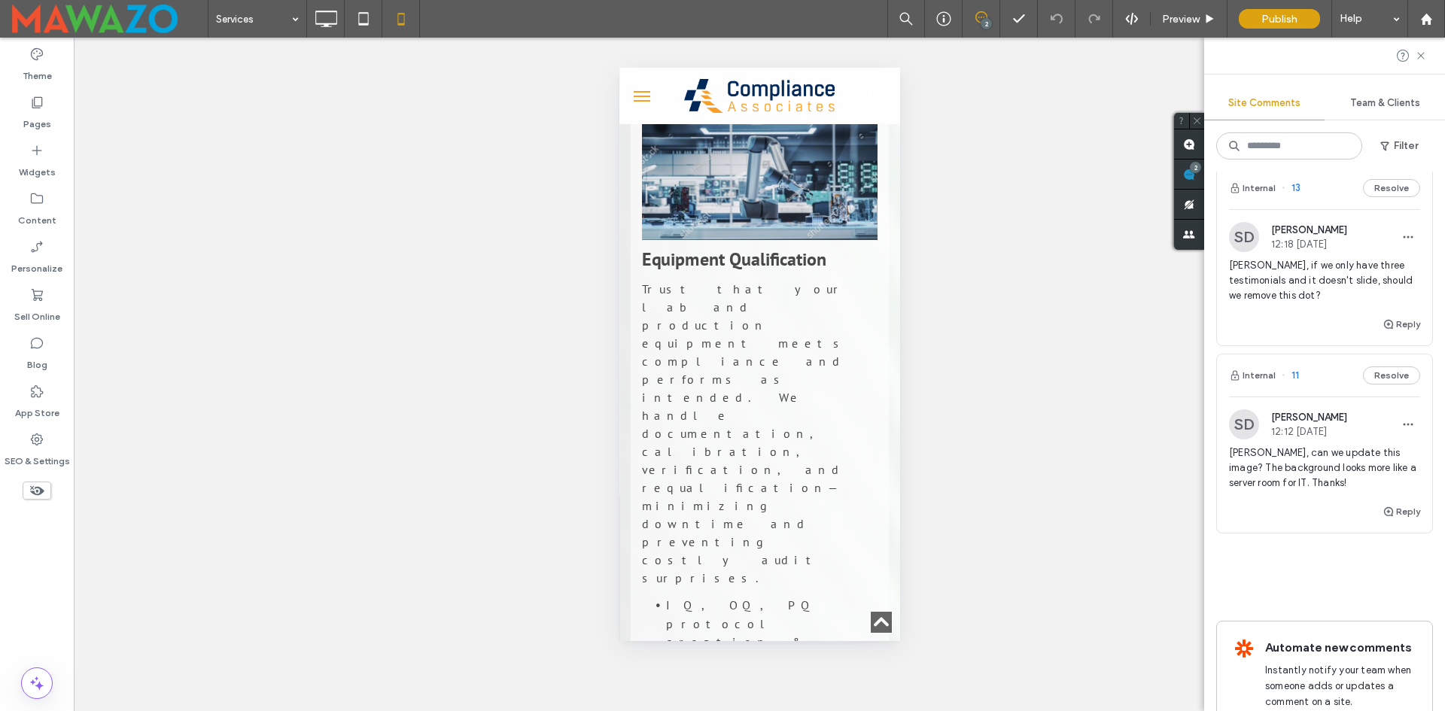
scroll to position [6773, 0]
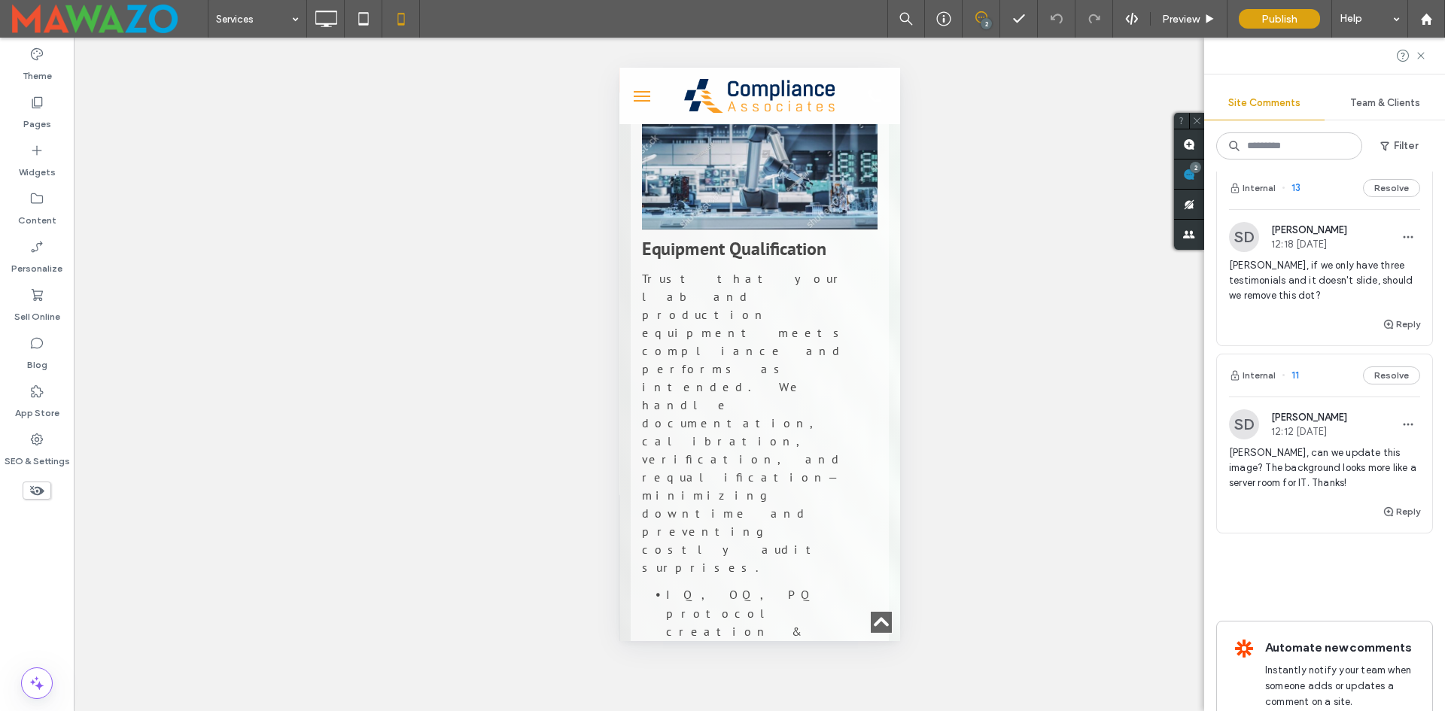
type input "*******"
type input "**"
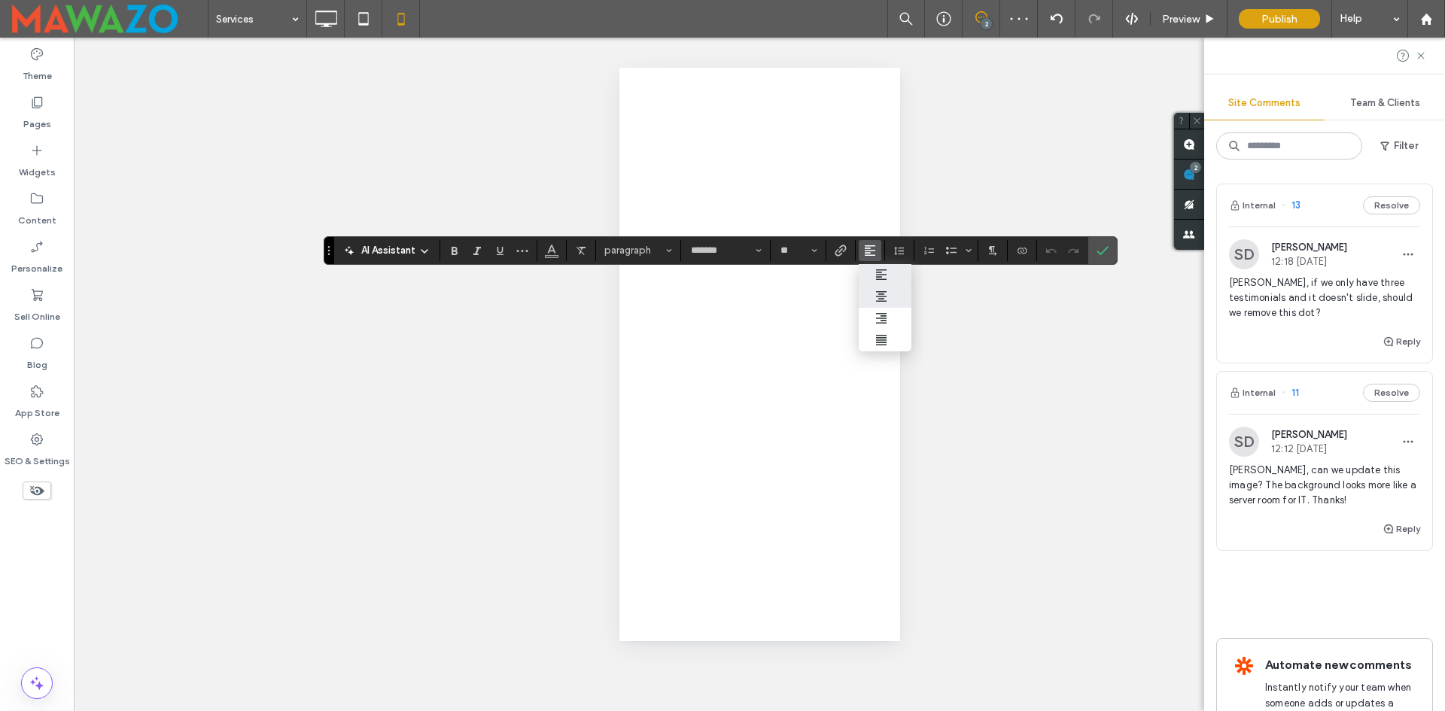
click at [875, 294] on icon "ui.textEditor.alignment.center" at bounding box center [881, 297] width 12 height 12
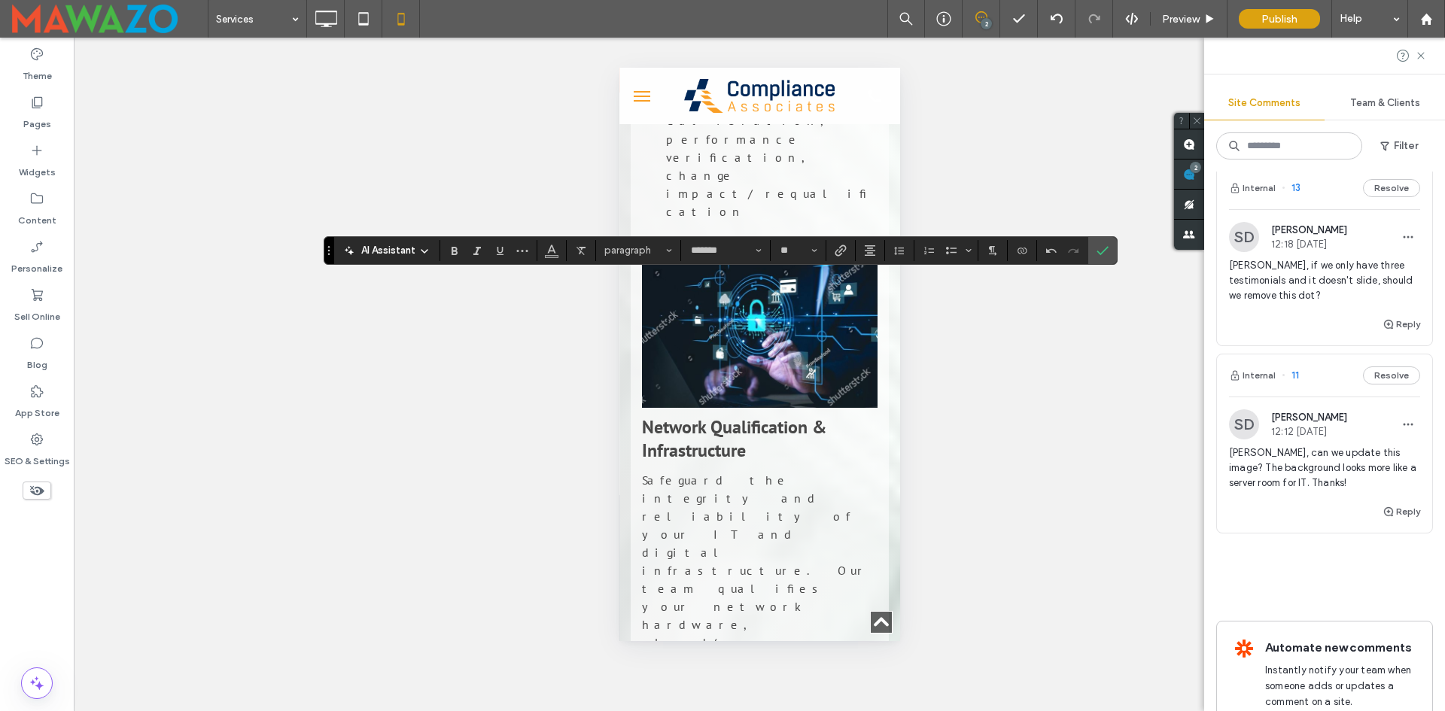
click at [1112, 245] on label "Confirm" at bounding box center [1102, 250] width 23 height 27
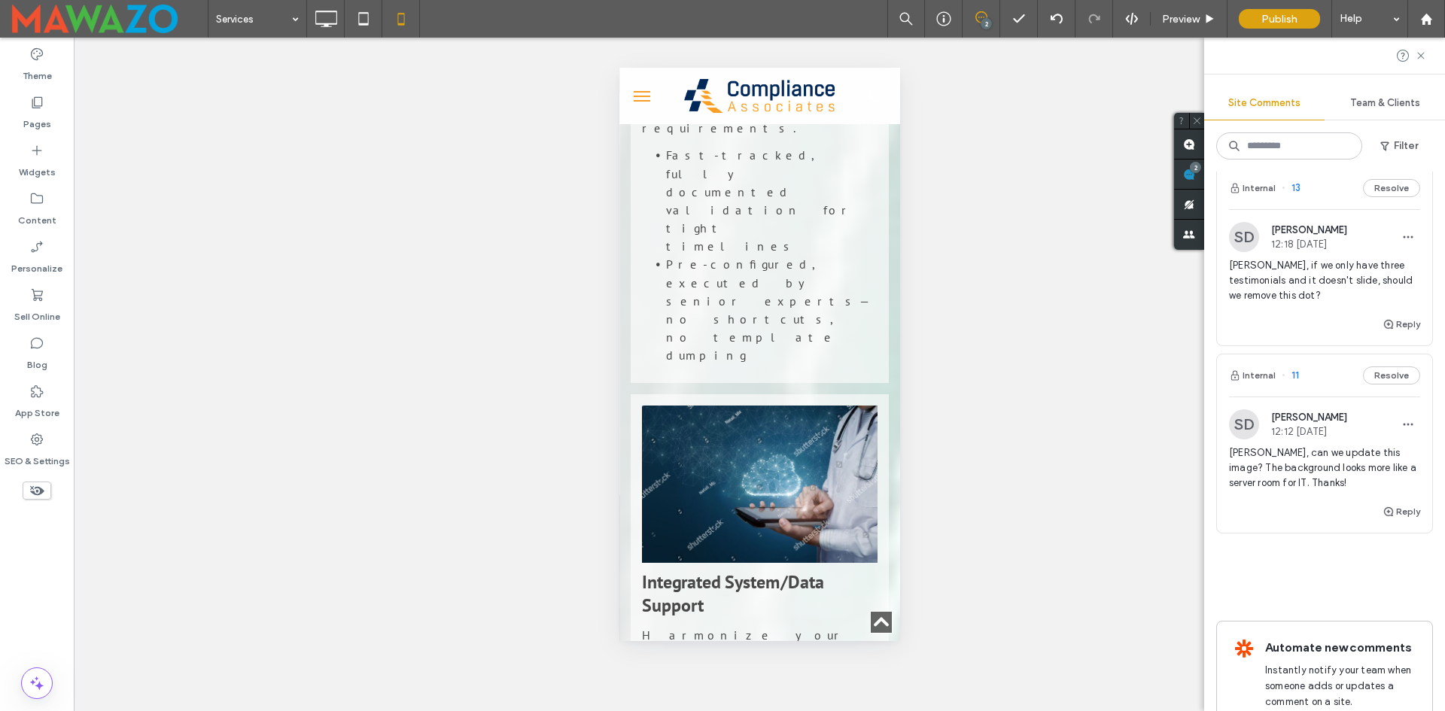
scroll to position [8805, 0]
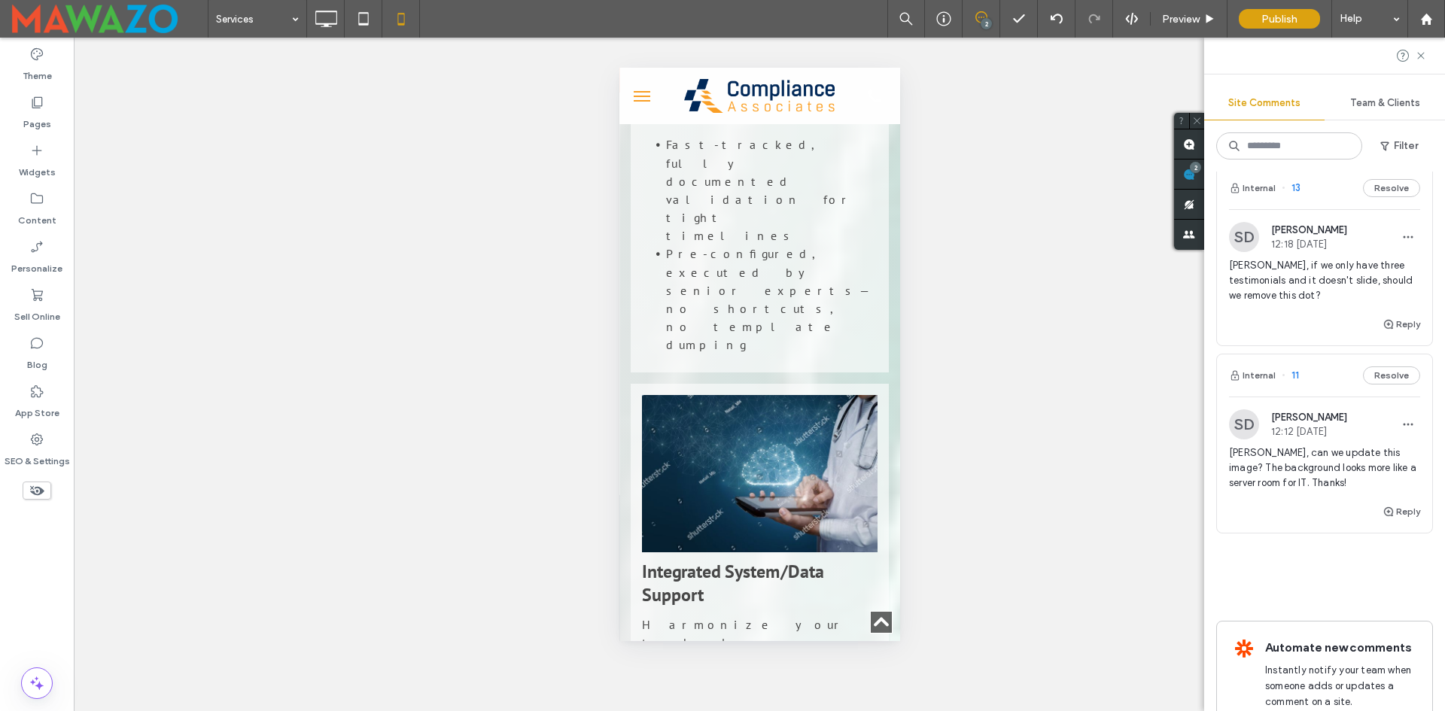
drag, startPoint x: 859, startPoint y: 400, endPoint x: 850, endPoint y: 400, distance: 8.3
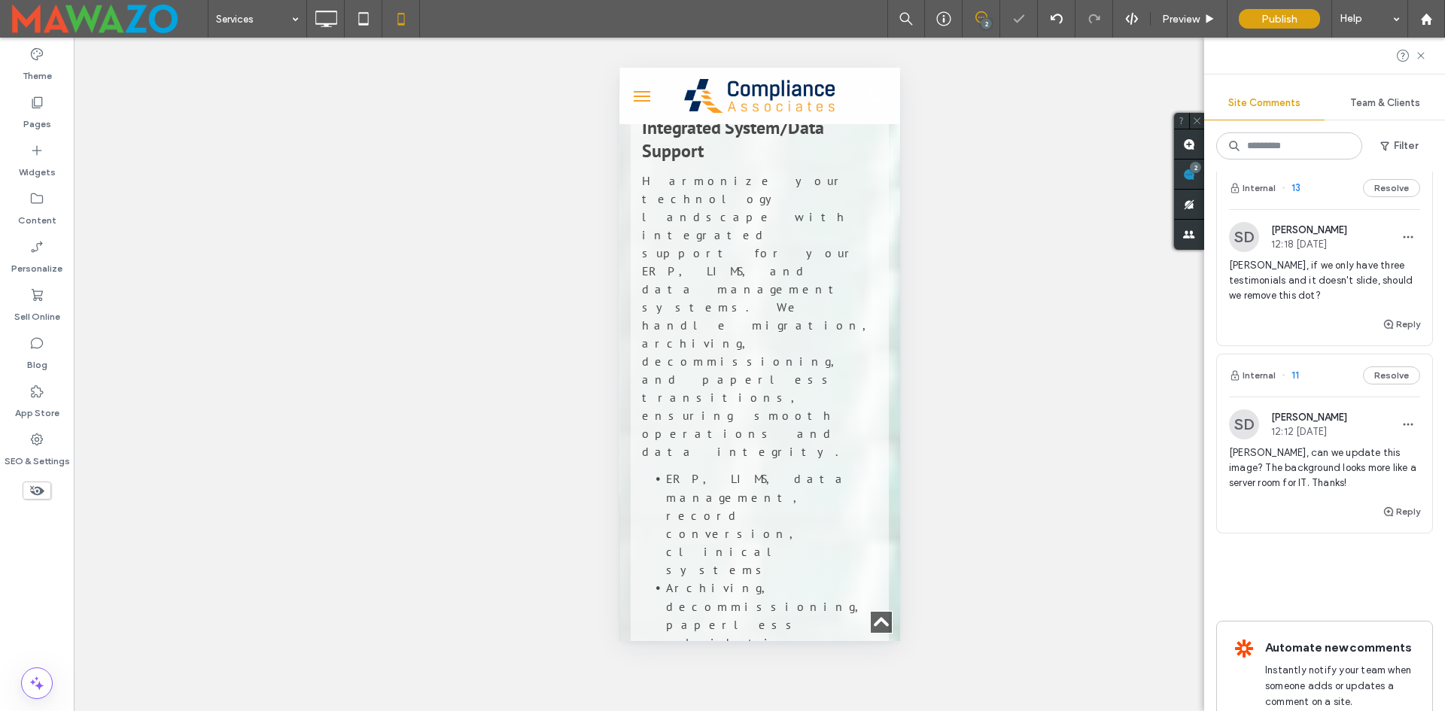
scroll to position [9256, 0]
click at [330, 20] on icon at bounding box center [326, 19] width 30 height 30
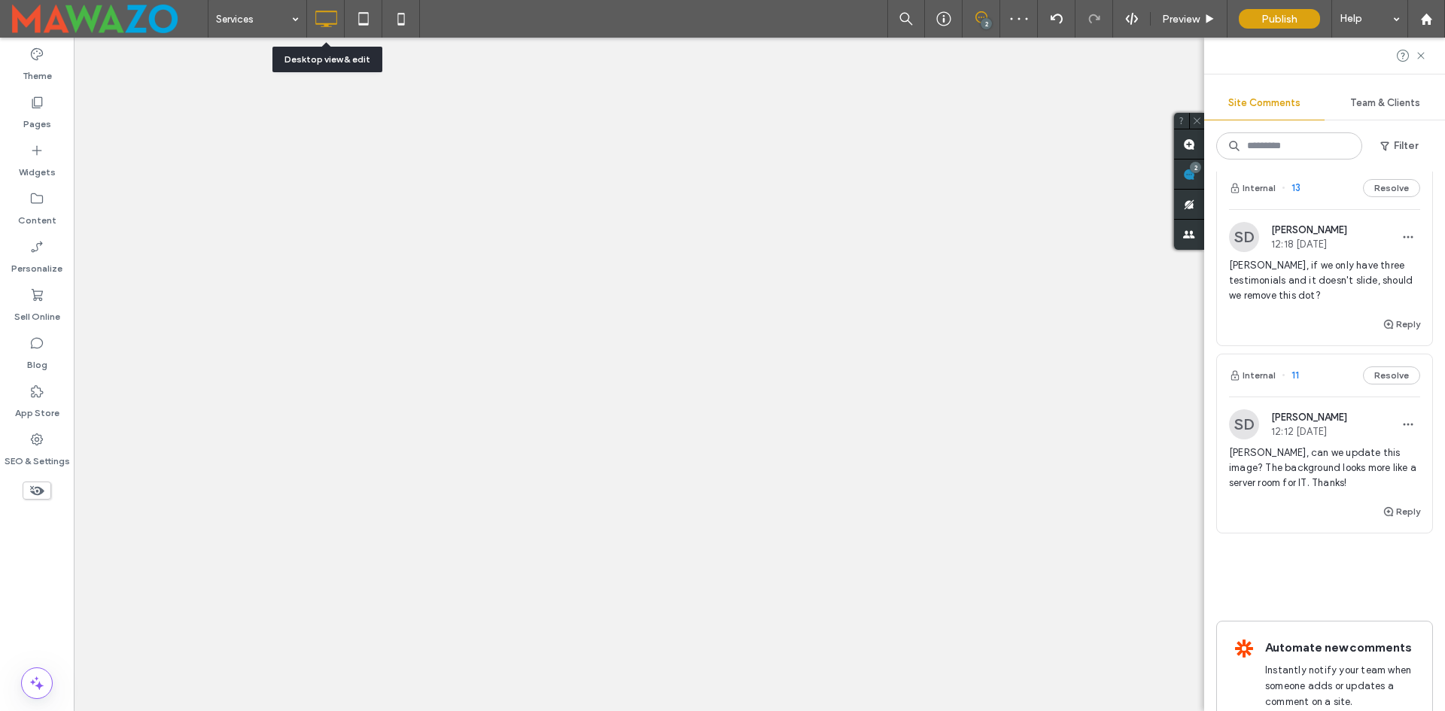
scroll to position [0, 0]
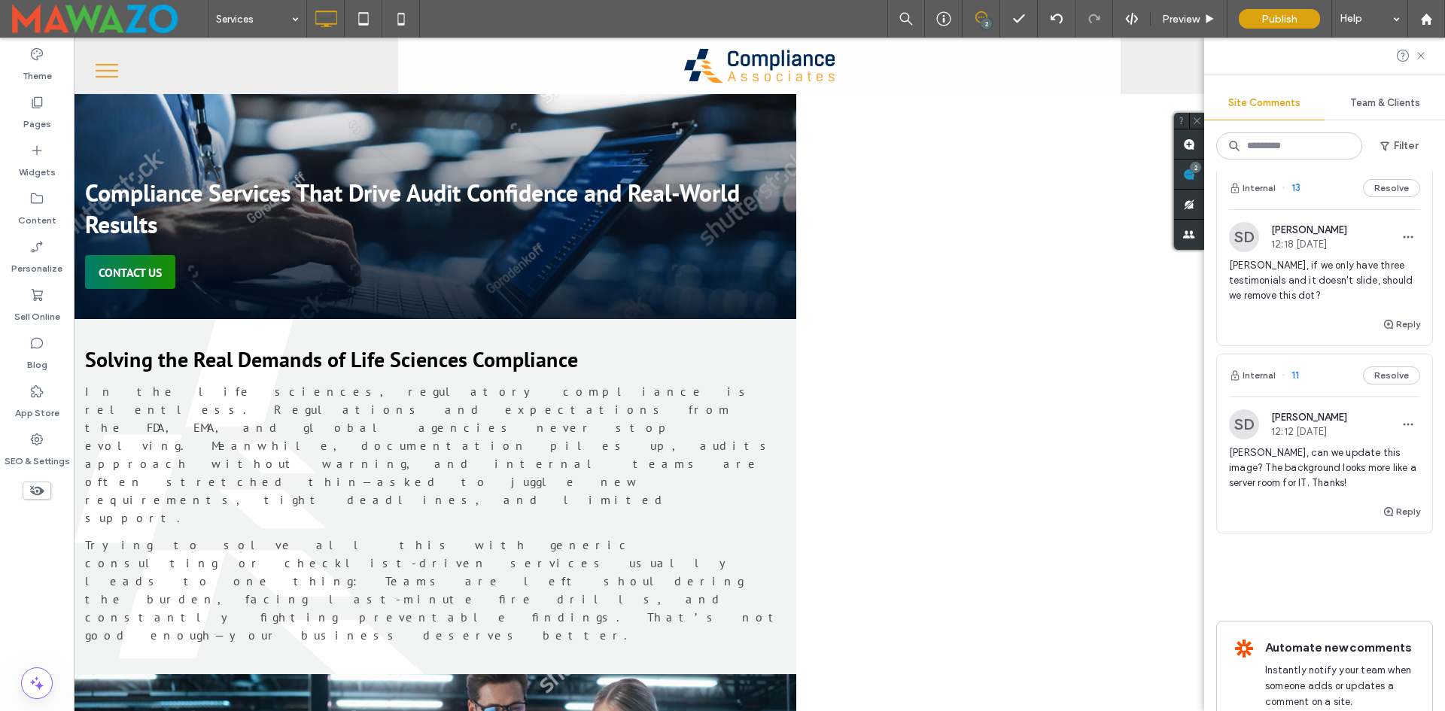
click at [1322, 446] on span "[PERSON_NAME], can we update this image? The background looks more like a serve…" at bounding box center [1324, 468] width 191 height 45
